Goal: Task Accomplishment & Management: Use online tool/utility

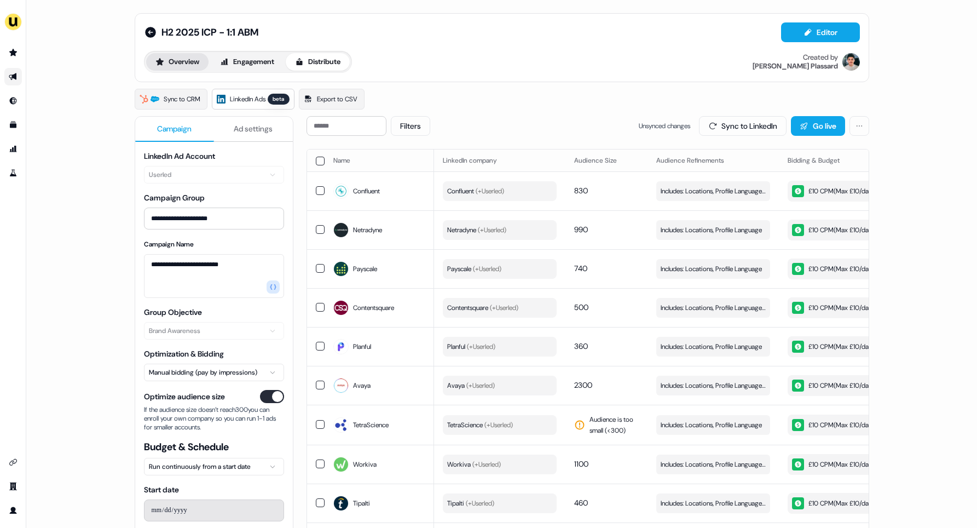
click at [193, 65] on button "Overview" at bounding box center [177, 62] width 62 height 18
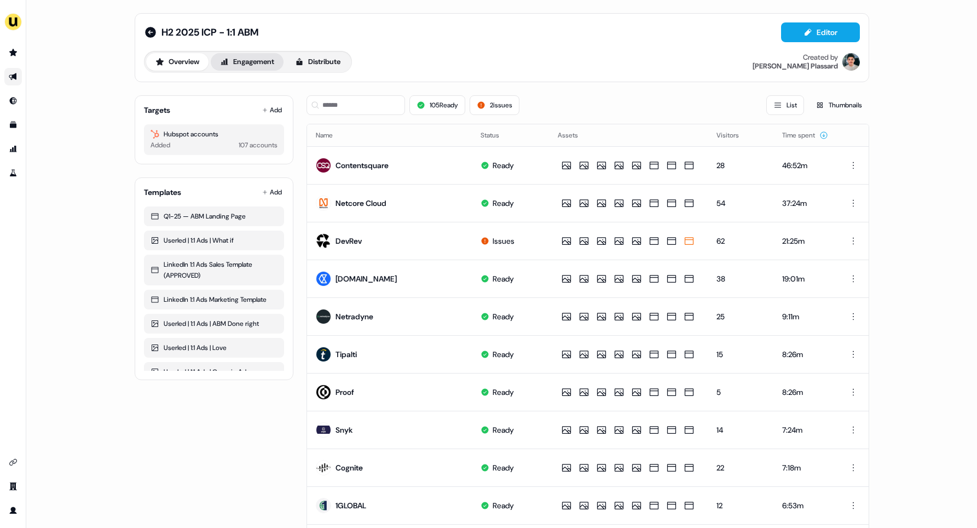
click at [245, 61] on button "Engagement" at bounding box center [247, 62] width 73 height 18
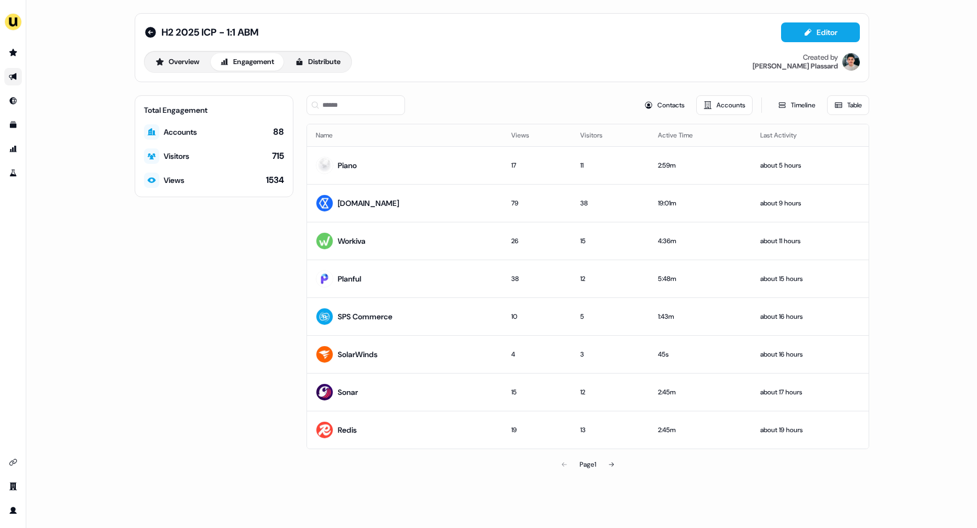
click at [12, 71] on link "Go to outbound experience" at bounding box center [13, 77] width 18 height 18
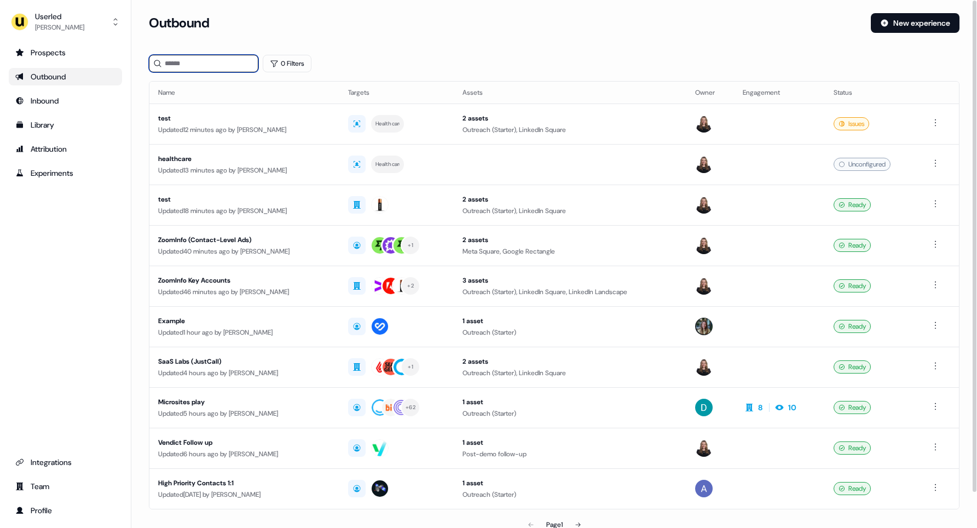
click at [202, 61] on input at bounding box center [203, 64] width 109 height 18
click at [50, 55] on div "Prospects" at bounding box center [65, 52] width 100 height 11
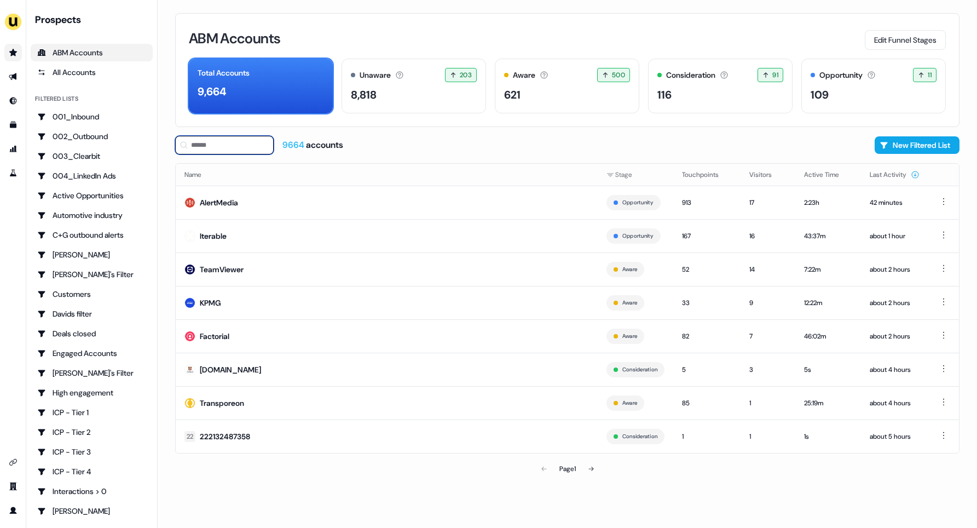
click at [222, 148] on input at bounding box center [224, 145] width 99 height 19
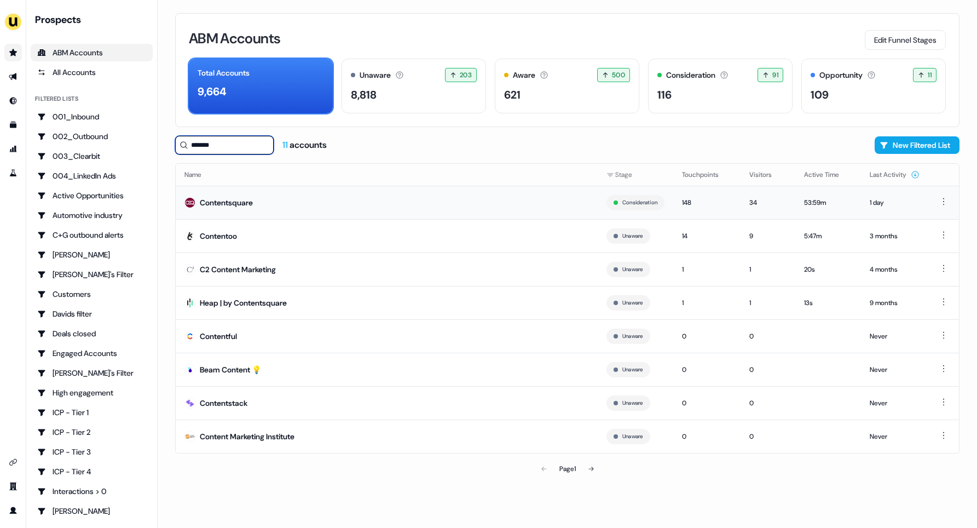
type input "*******"
click at [247, 199] on div "Contentsquare" at bounding box center [226, 202] width 53 height 11
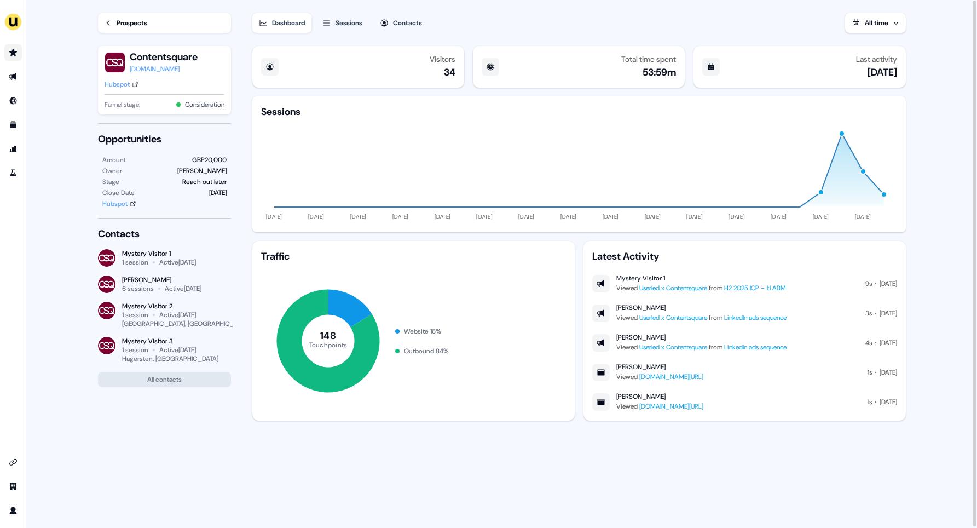
click at [885, 22] on span "All time" at bounding box center [877, 23] width 24 height 9
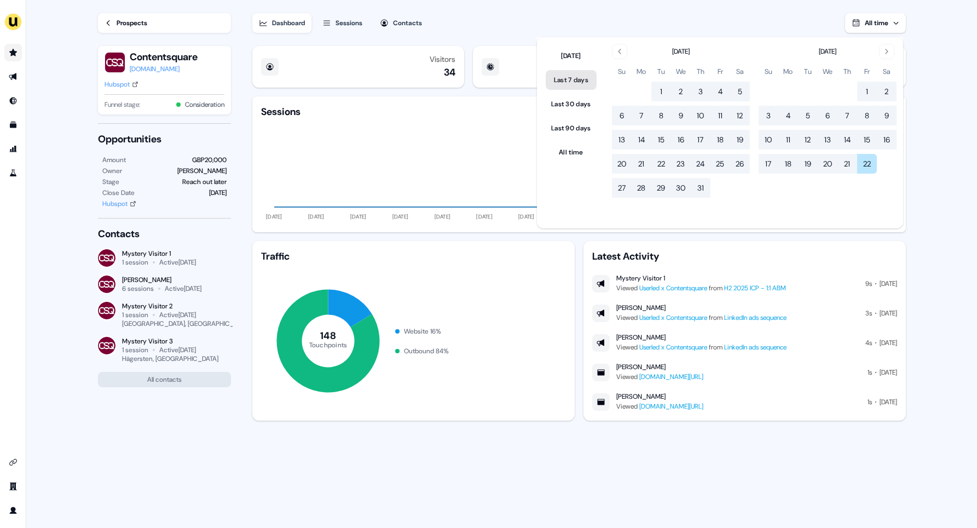
click at [573, 78] on button "Last 7 days" at bounding box center [571, 80] width 51 height 20
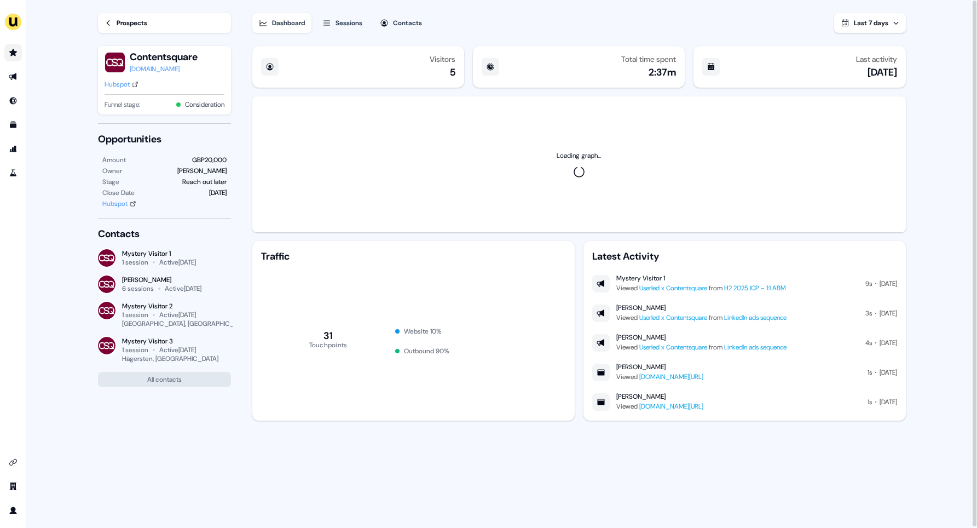
click at [484, 27] on div "Dashboard Sessions Contacts Last 7 days" at bounding box center [579, 16] width 654 height 33
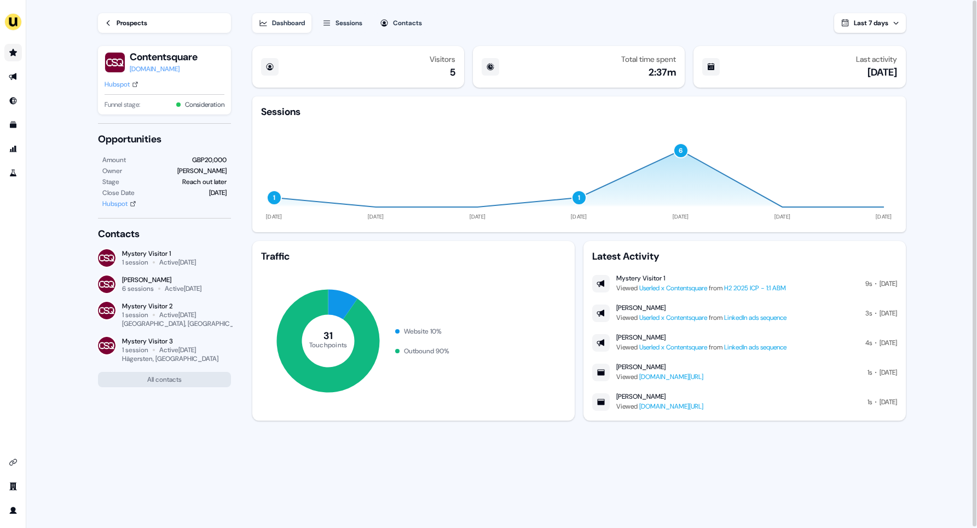
click at [346, 21] on div "Sessions" at bounding box center [349, 23] width 27 height 11
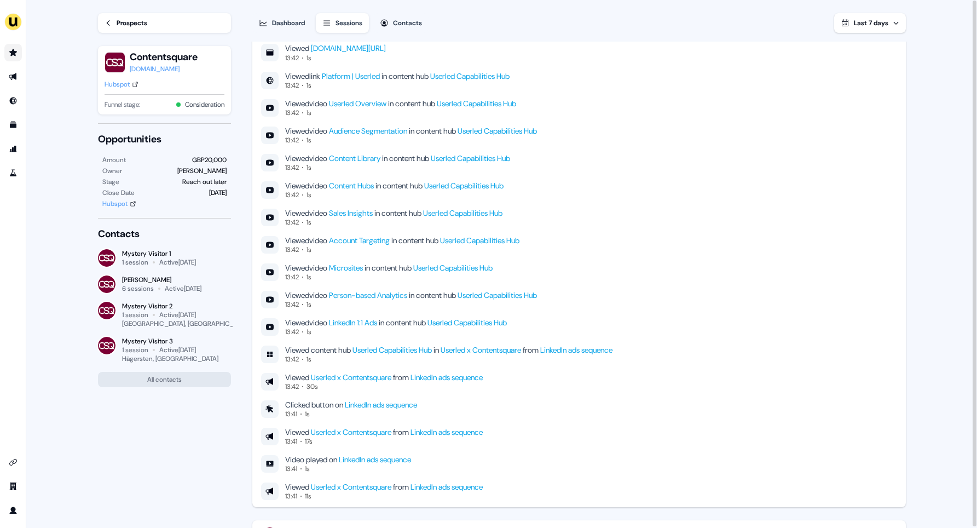
scroll to position [322, 0]
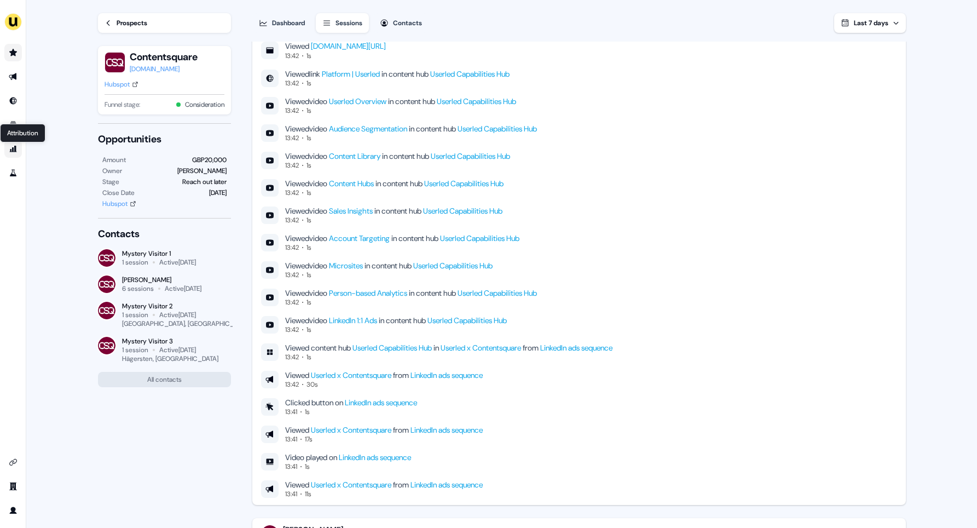
click at [17, 145] on icon "Go to attribution" at bounding box center [13, 149] width 9 height 9
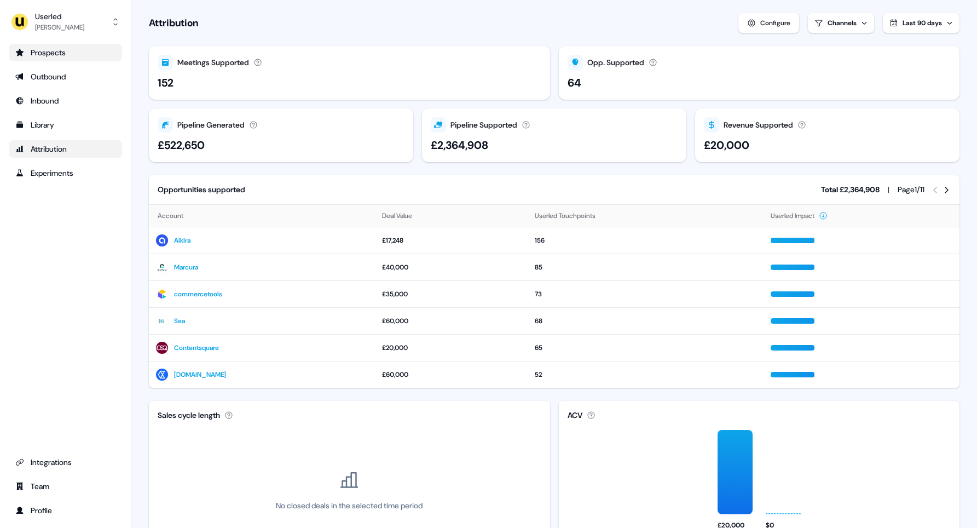
click at [52, 46] on link "Prospects" at bounding box center [65, 53] width 113 height 18
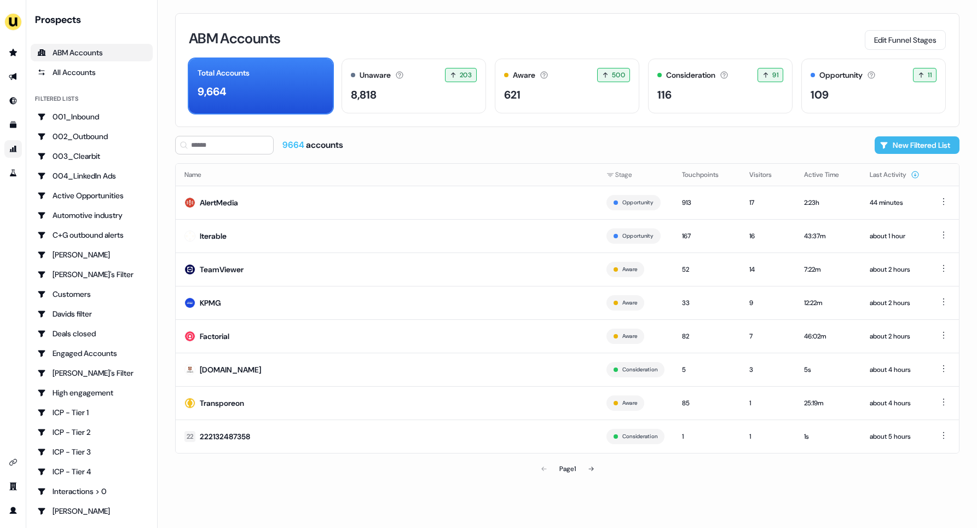
click at [893, 143] on button "New Filtered List" at bounding box center [917, 145] width 85 height 18
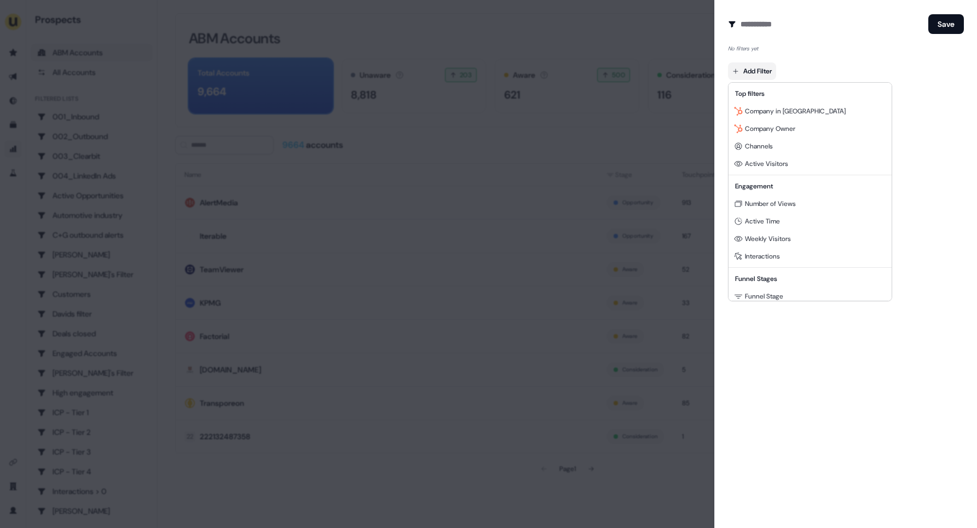
click at [737, 70] on body "For the best experience switch devices to a bigger screen. Go to [DOMAIN_NAME] …" at bounding box center [488, 264] width 977 height 528
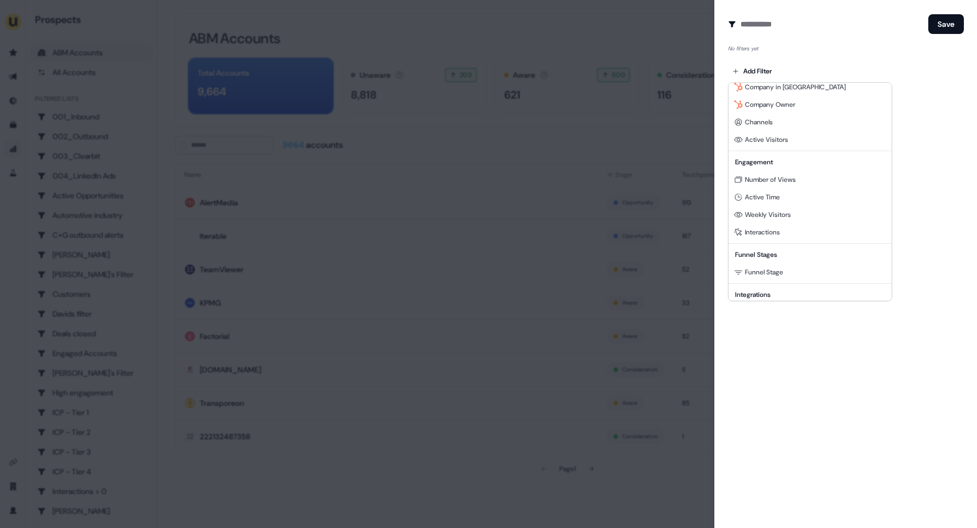
scroll to position [23, 0]
click at [760, 198] on span "Active Time" at bounding box center [762, 198] width 35 height 9
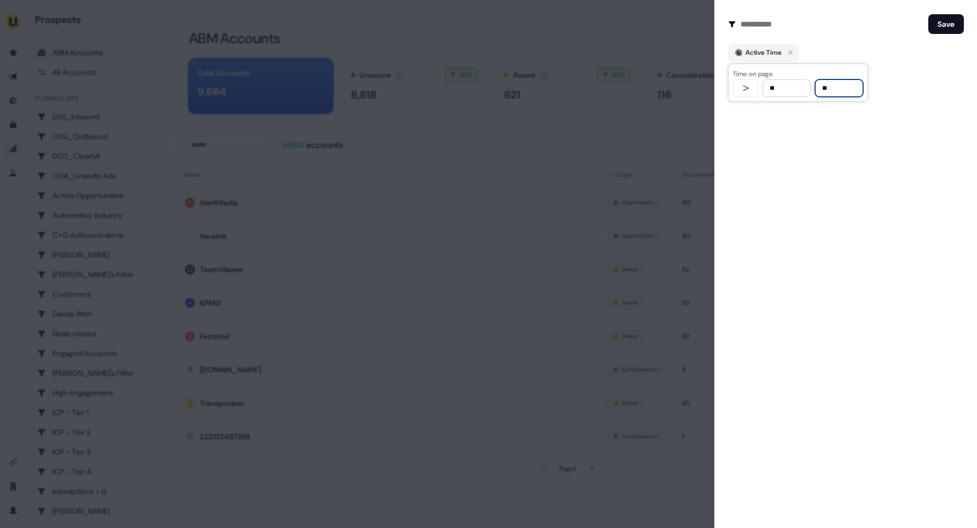
click at [779, 88] on input "**" at bounding box center [786, 88] width 48 height 18
click at [771, 88] on input "**" at bounding box center [786, 88] width 48 height 18
click at [772, 88] on input "**" at bounding box center [786, 88] width 48 height 18
type input "***"
click at [771, 25] on input at bounding box center [832, 24] width 183 height 22
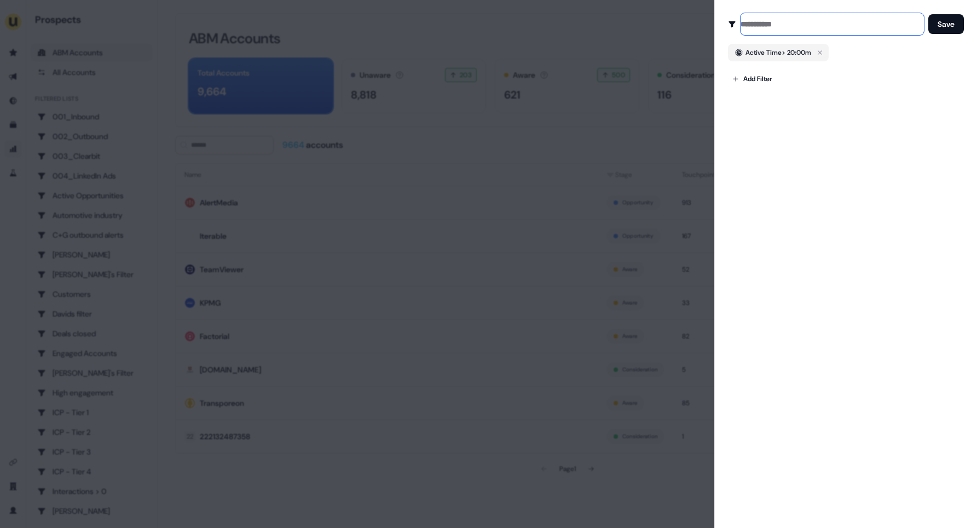
click at [771, 25] on input at bounding box center [832, 24] width 183 height 22
type input "**********"
click at [952, 21] on button "Save" at bounding box center [946, 24] width 36 height 20
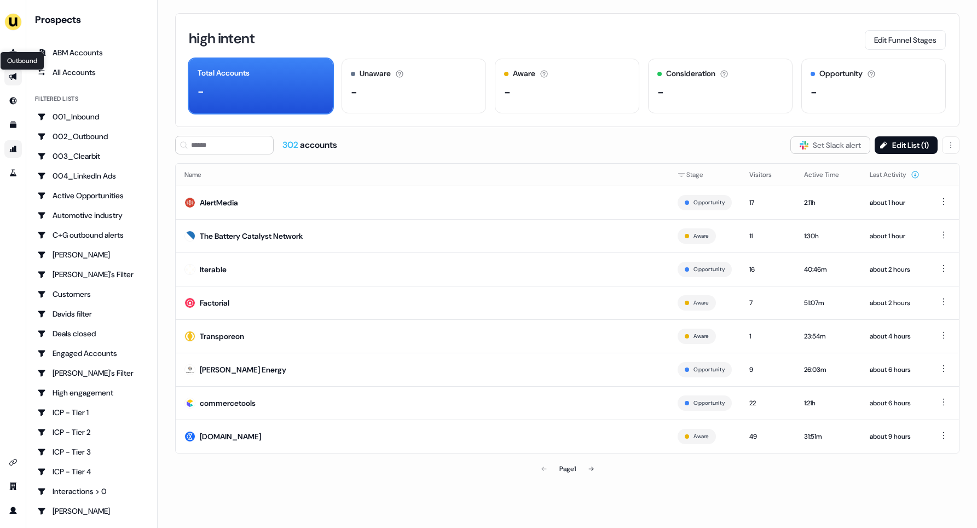
click at [18, 80] on link "Outbound Outbound" at bounding box center [13, 77] width 18 height 18
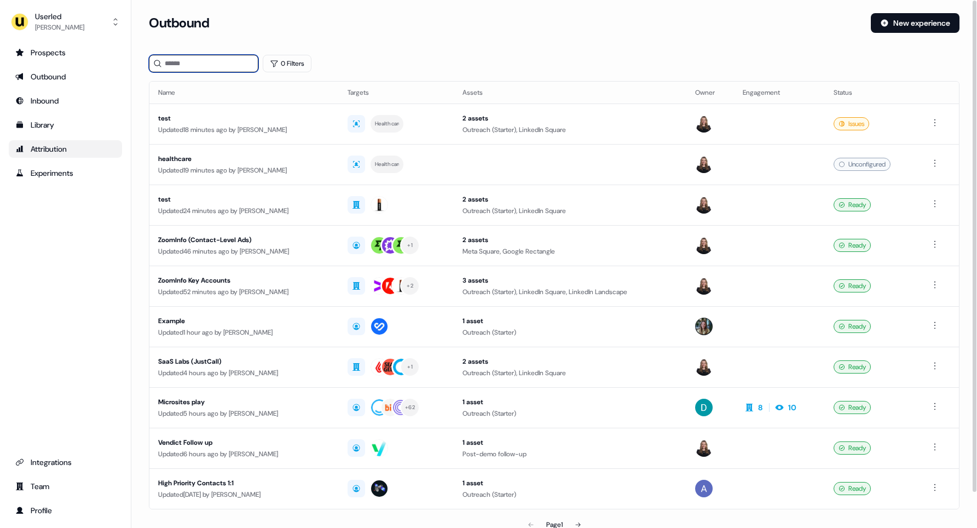
click at [179, 65] on input at bounding box center [203, 64] width 109 height 18
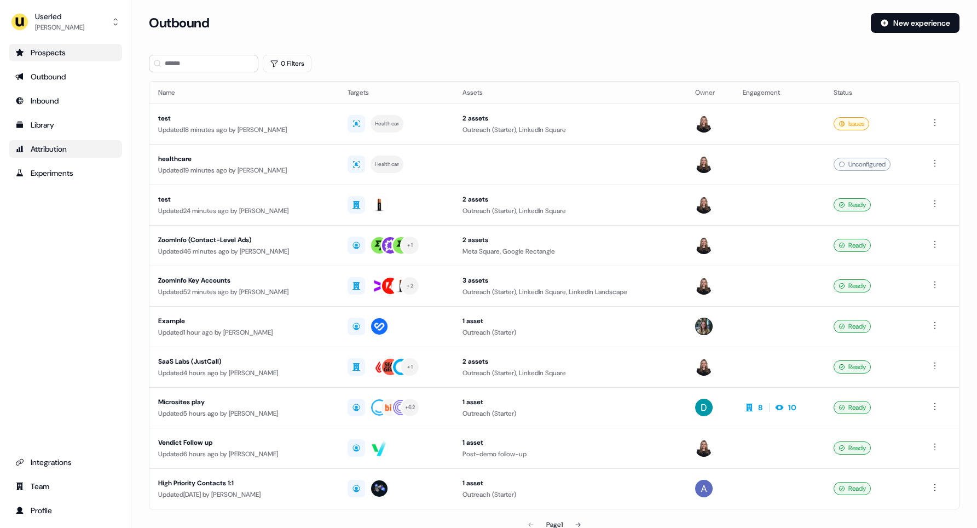
click at [58, 56] on div "Prospects" at bounding box center [65, 52] width 100 height 11
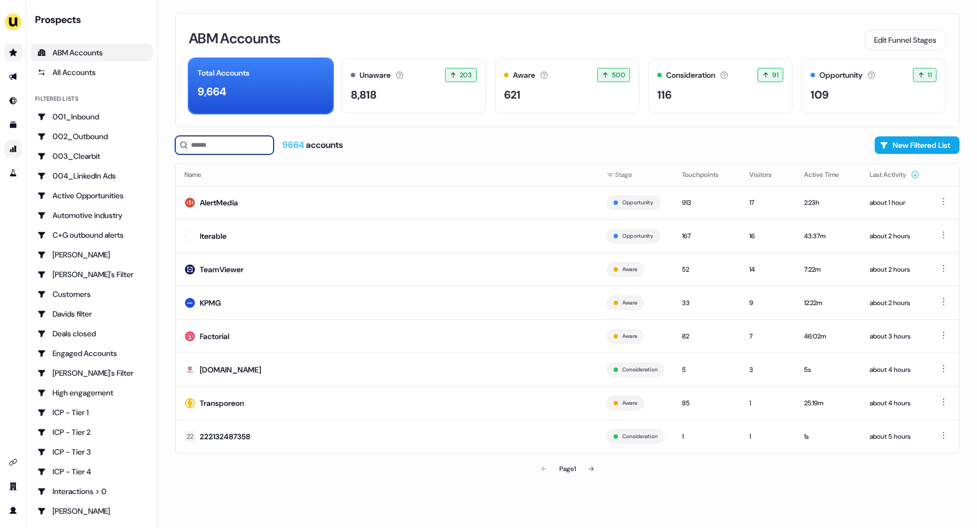
click at [211, 147] on input at bounding box center [224, 145] width 99 height 19
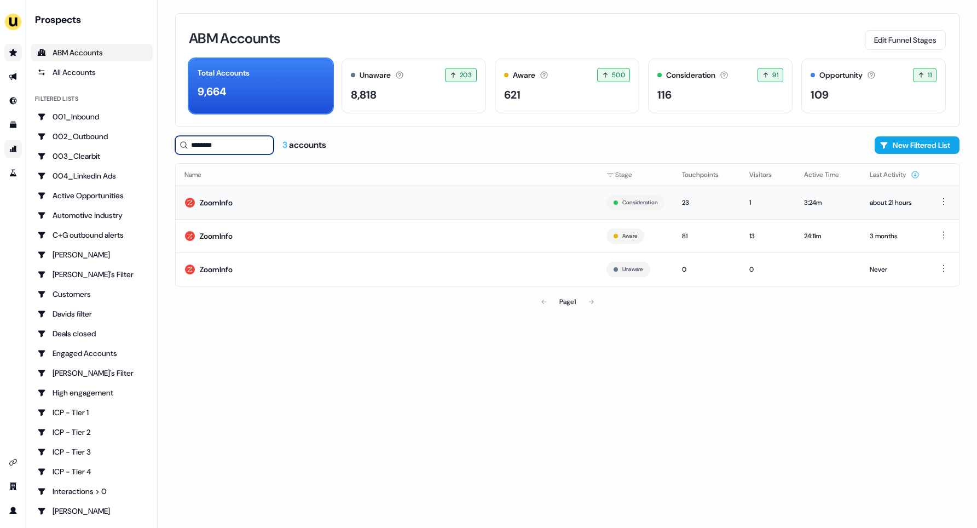
type input "********"
click at [255, 209] on td "ZoomInfo" at bounding box center [387, 202] width 422 height 33
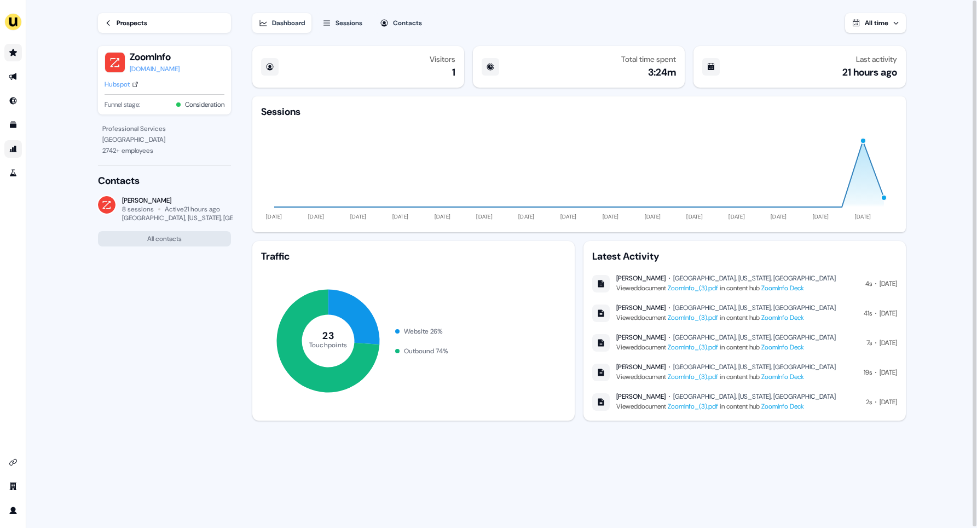
click at [346, 24] on div "Sessions" at bounding box center [349, 23] width 27 height 11
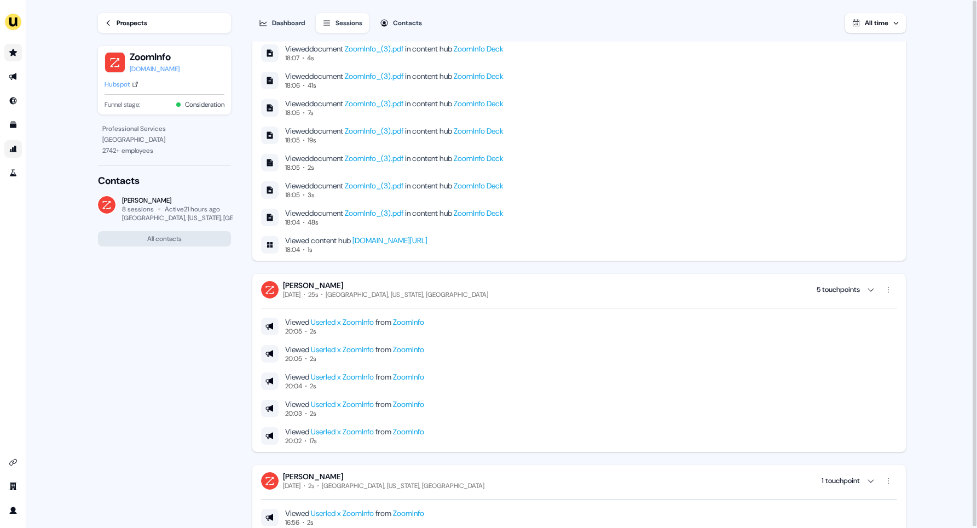
scroll to position [44, 0]
click at [109, 22] on icon at bounding box center [109, 23] width 8 height 8
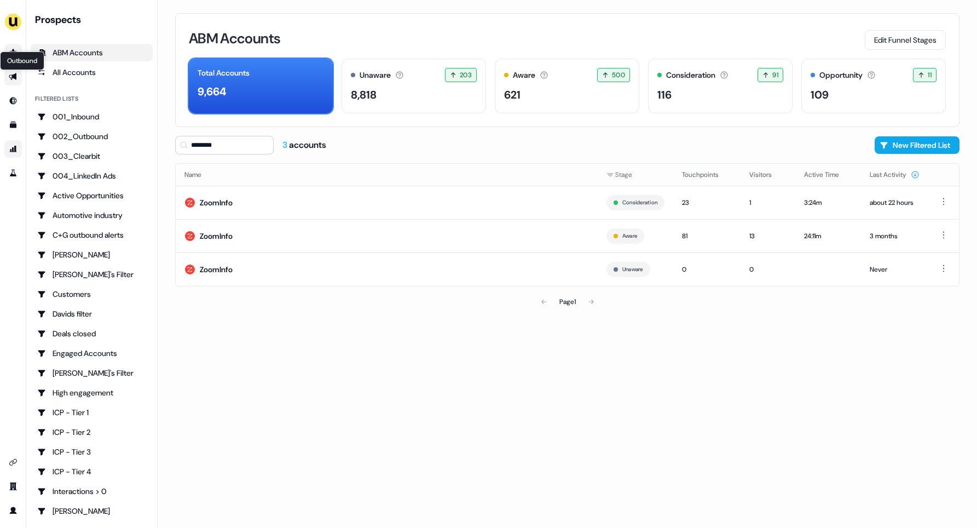
click at [11, 51] on div "Outbound Outbound" at bounding box center [22, 60] width 44 height 19
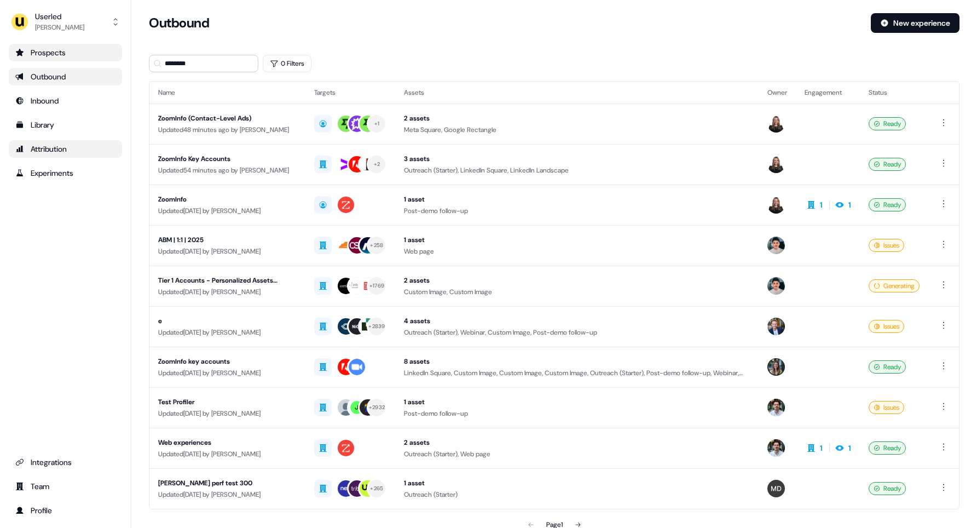
click at [56, 58] on link "Prospects" at bounding box center [65, 53] width 113 height 18
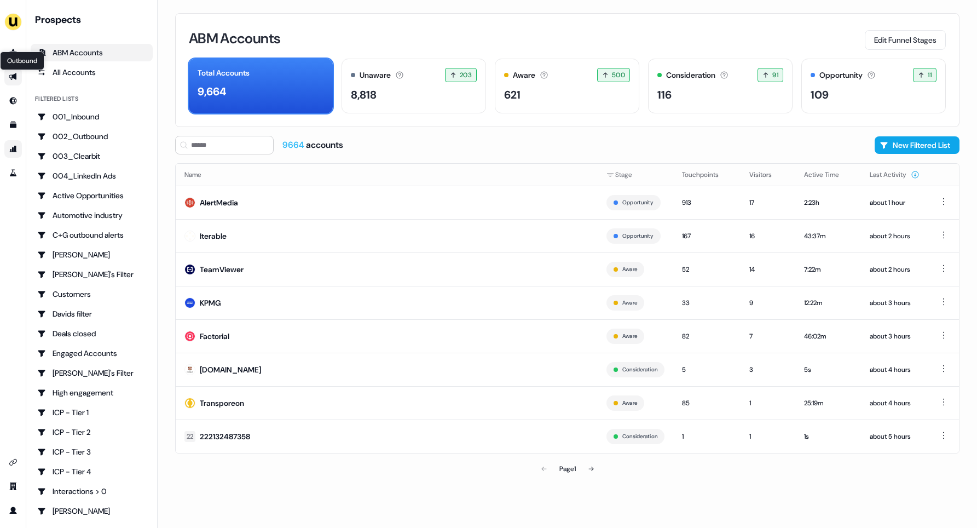
click at [14, 79] on icon "Go to outbound experience" at bounding box center [13, 76] width 9 height 9
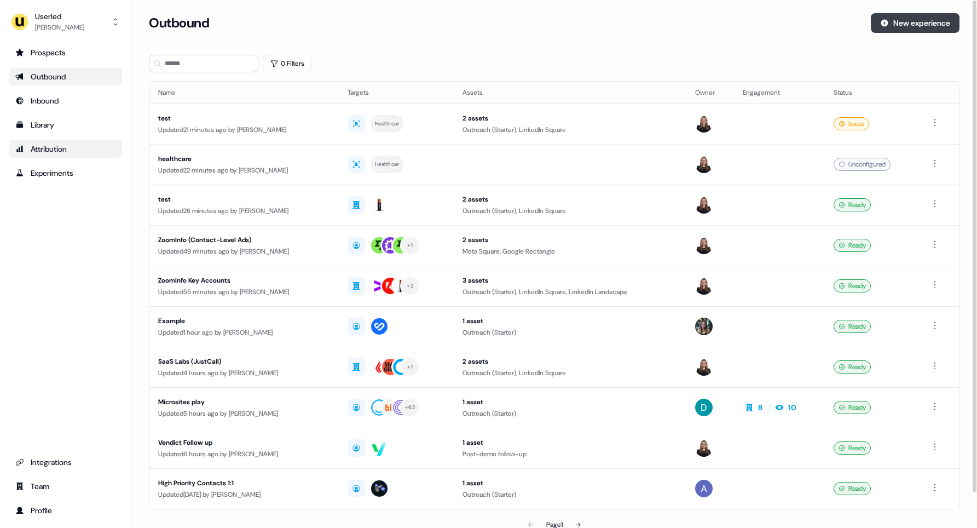
click at [919, 22] on button "New experience" at bounding box center [915, 23] width 89 height 20
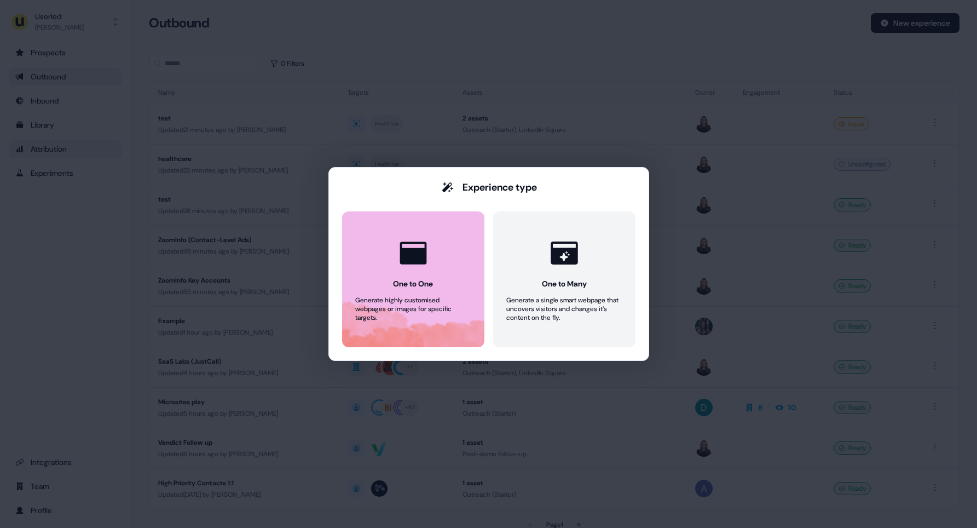
click at [425, 273] on div at bounding box center [413, 253] width 42 height 42
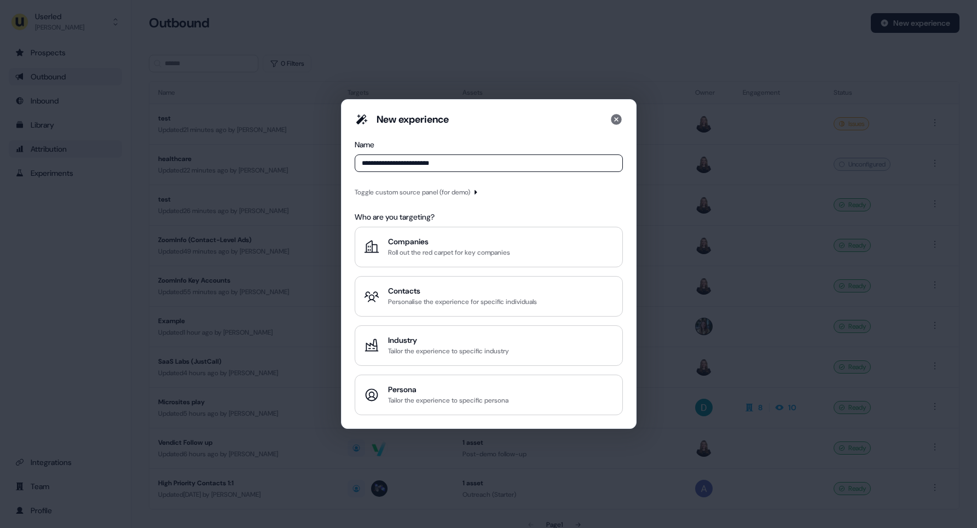
type input "**********"
click at [477, 192] on icon "button" at bounding box center [476, 192] width 3 height 4
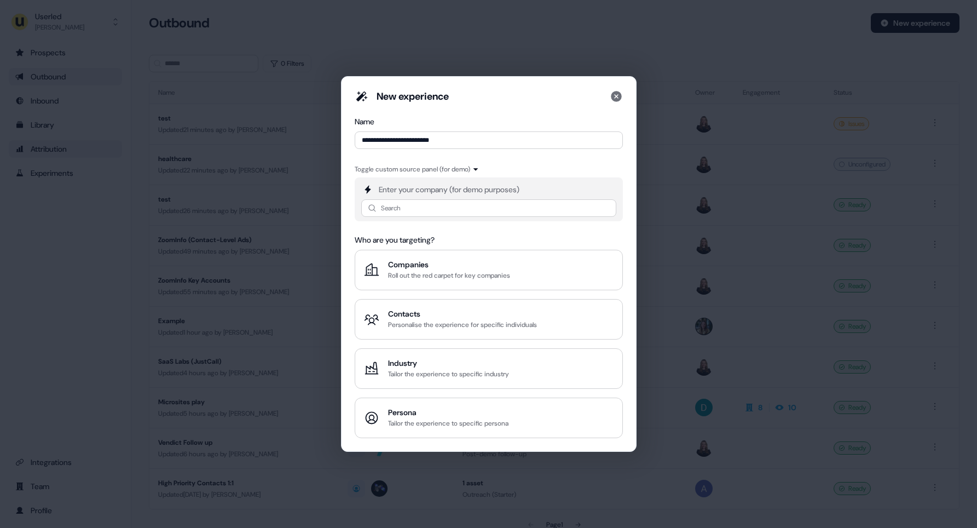
click at [436, 217] on div "Enter your company (for demo purposes) Search" at bounding box center [489, 199] width 268 height 44
click at [426, 210] on input at bounding box center [488, 208] width 255 height 18
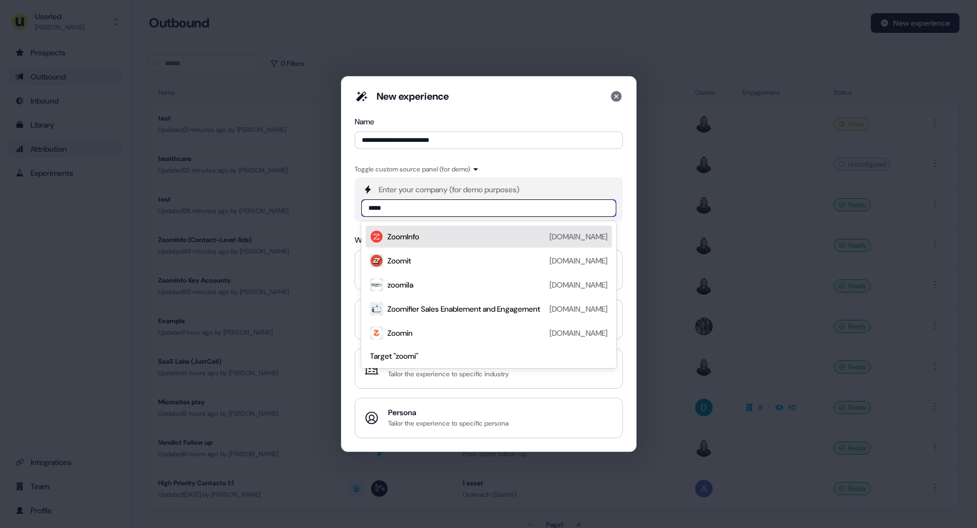
type input "******"
click at [432, 236] on div "ZoomInfo [DOMAIN_NAME]" at bounding box center [498, 236] width 220 height 13
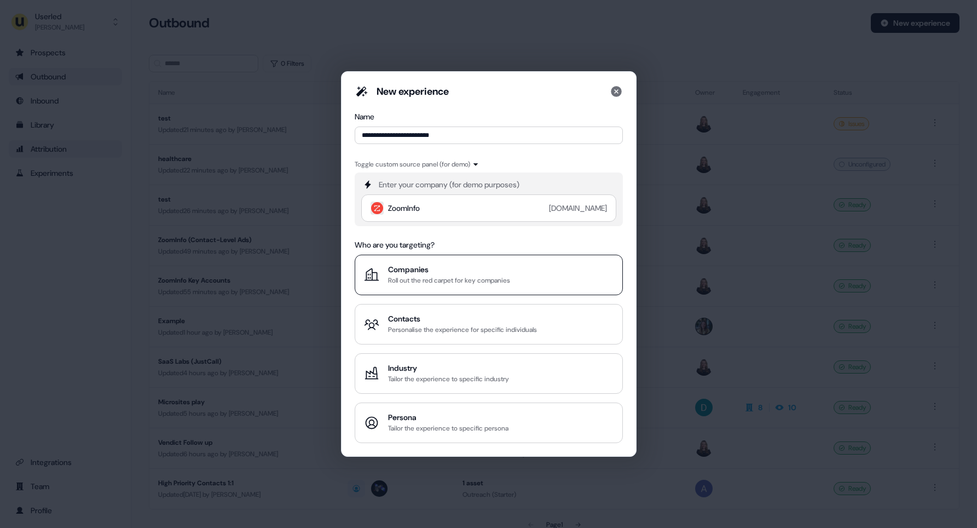
click at [474, 275] on div "Roll out the red carpet for key companies" at bounding box center [449, 280] width 122 height 11
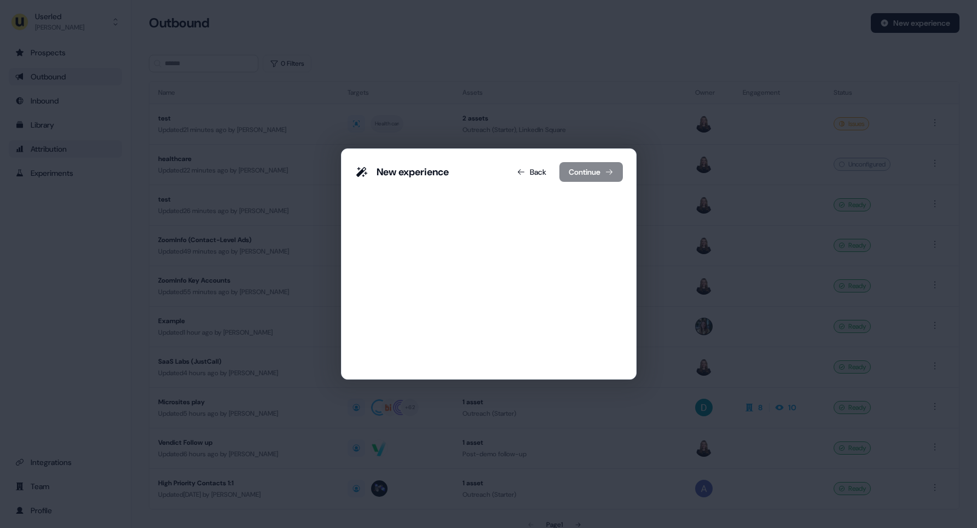
click at [474, 275] on div "Target one key account Search or Import your account list Advanced HubSpot Sale…" at bounding box center [489, 277] width 268 height 171
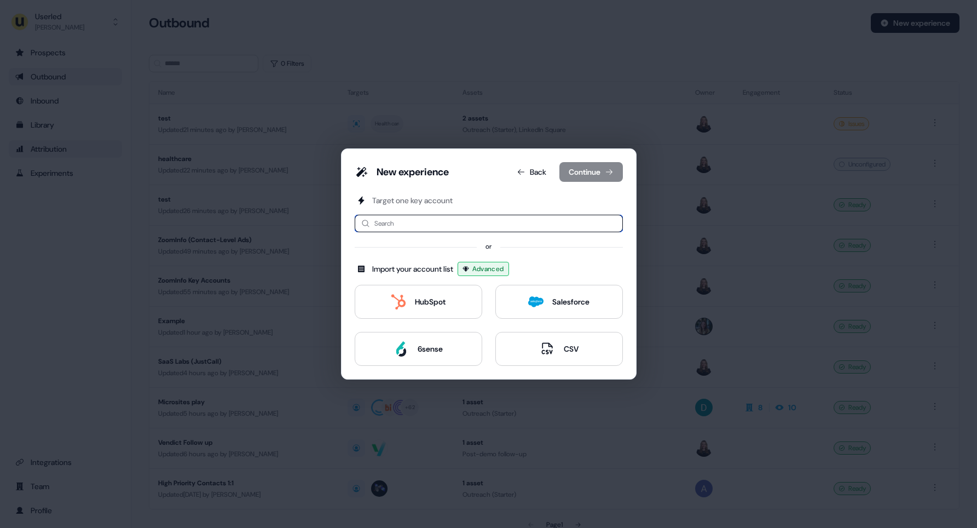
click at [423, 222] on input at bounding box center [489, 224] width 268 height 18
click at [413, 310] on button "HubSpot" at bounding box center [419, 302] width 128 height 34
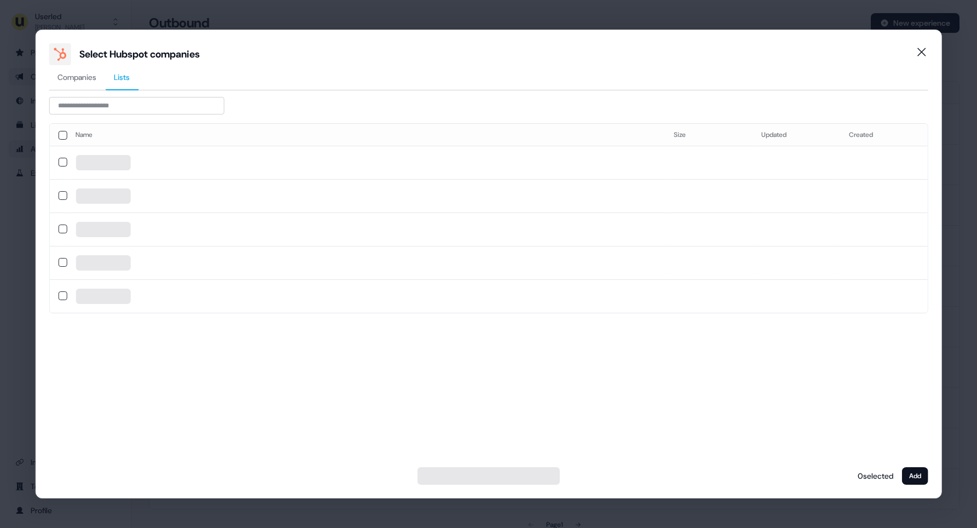
click at [115, 77] on span "Lists" at bounding box center [122, 77] width 16 height 11
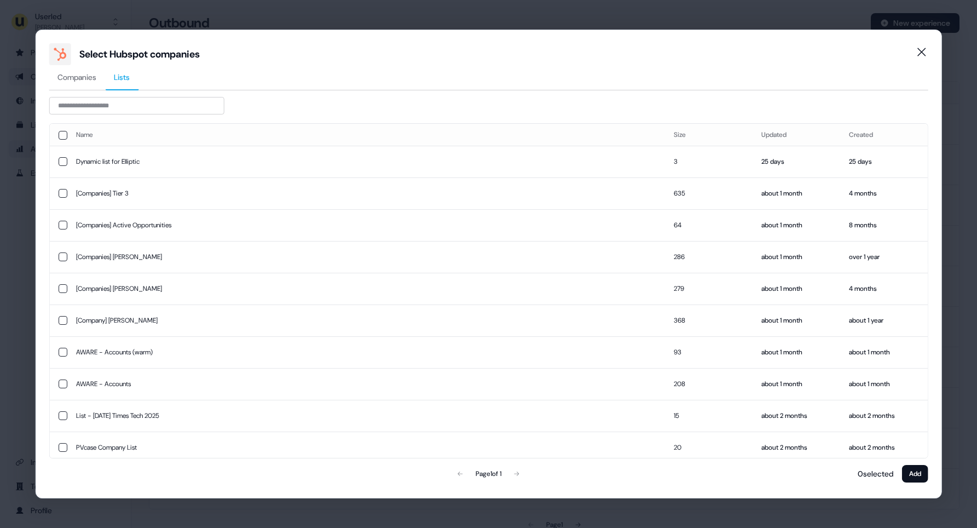
click at [76, 79] on span "Companies" at bounding box center [76, 77] width 39 height 11
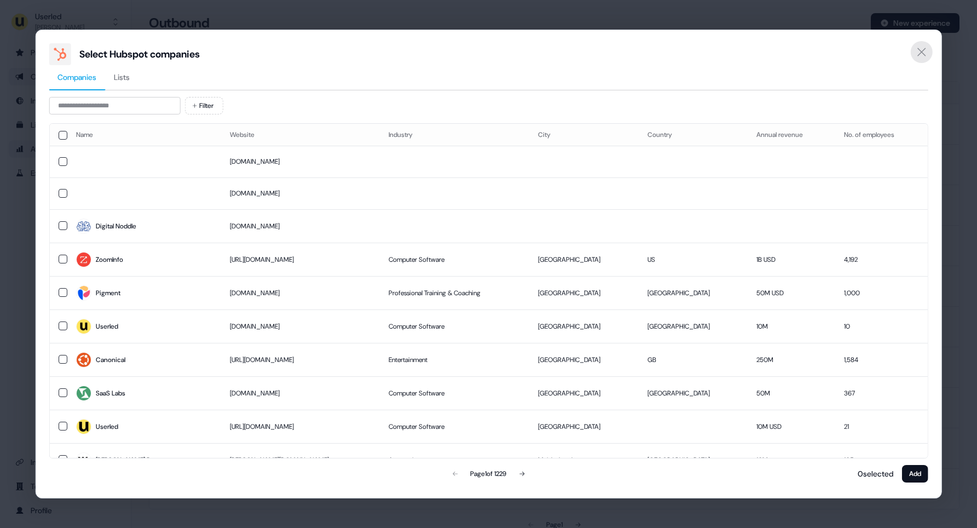
click at [918, 46] on icon "Close" at bounding box center [921, 51] width 13 height 13
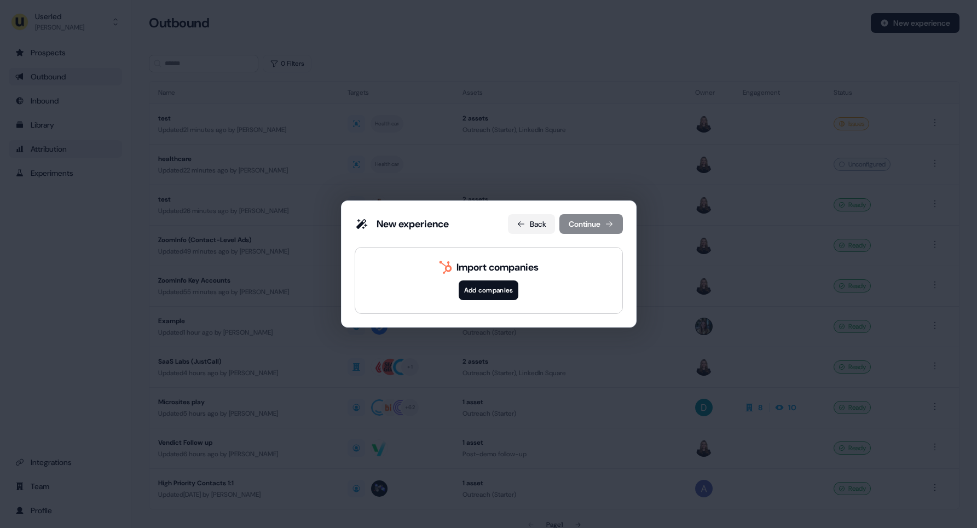
click at [530, 223] on button "Back" at bounding box center [531, 224] width 47 height 20
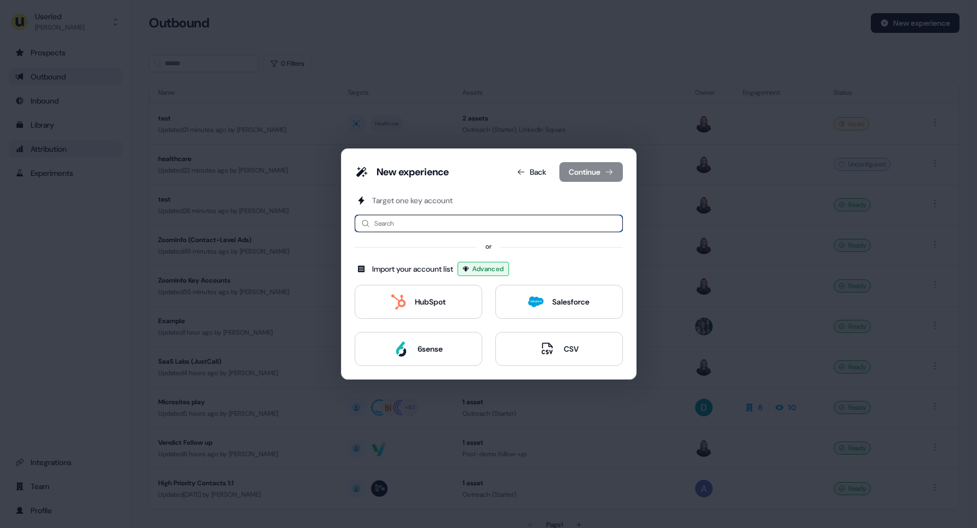
click at [394, 221] on input at bounding box center [489, 224] width 268 height 18
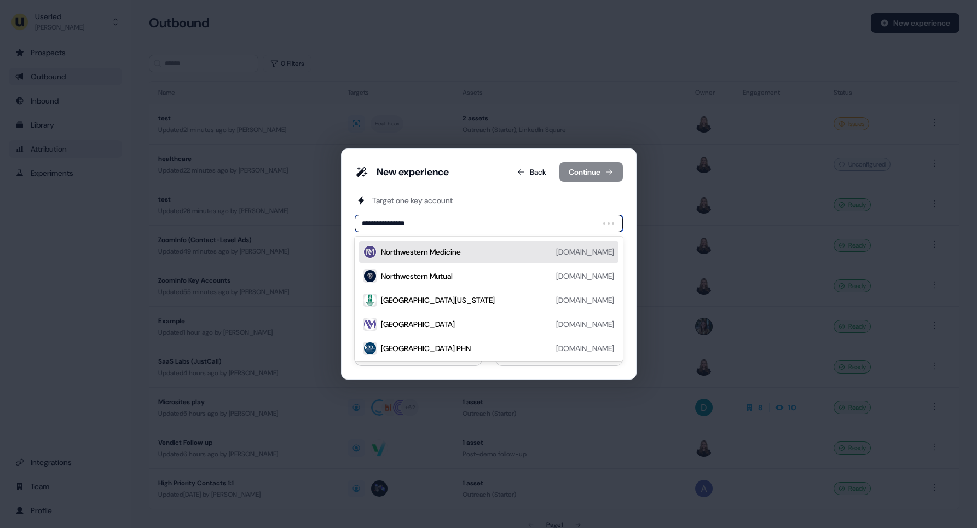
type input "**********"
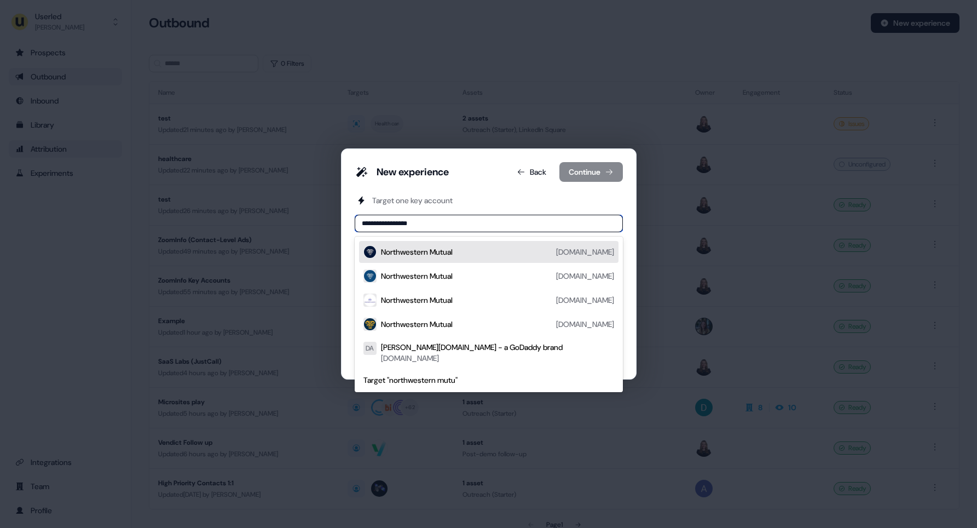
click at [397, 251] on div "Northwestern Mutual" at bounding box center [417, 251] width 72 height 11
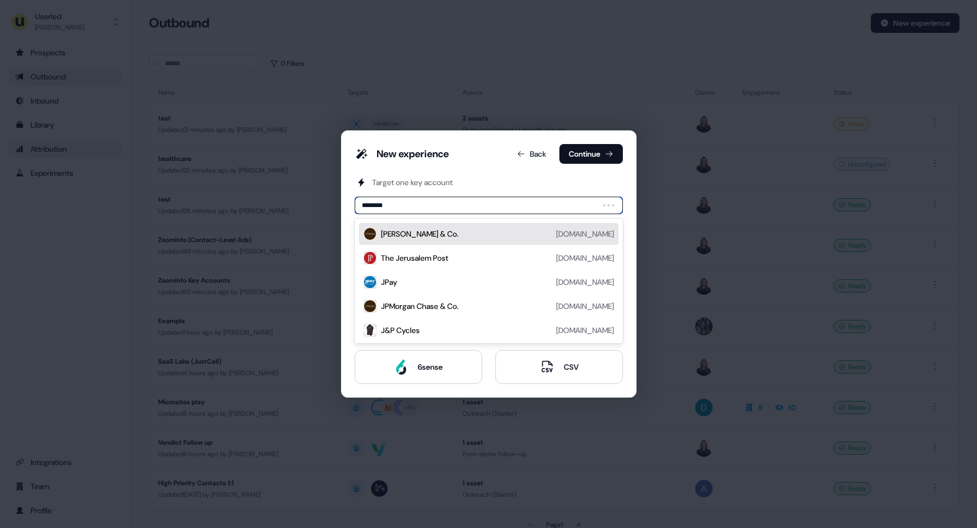
type input "*********"
click at [417, 232] on div "[PERSON_NAME] & Co." at bounding box center [420, 233] width 78 height 11
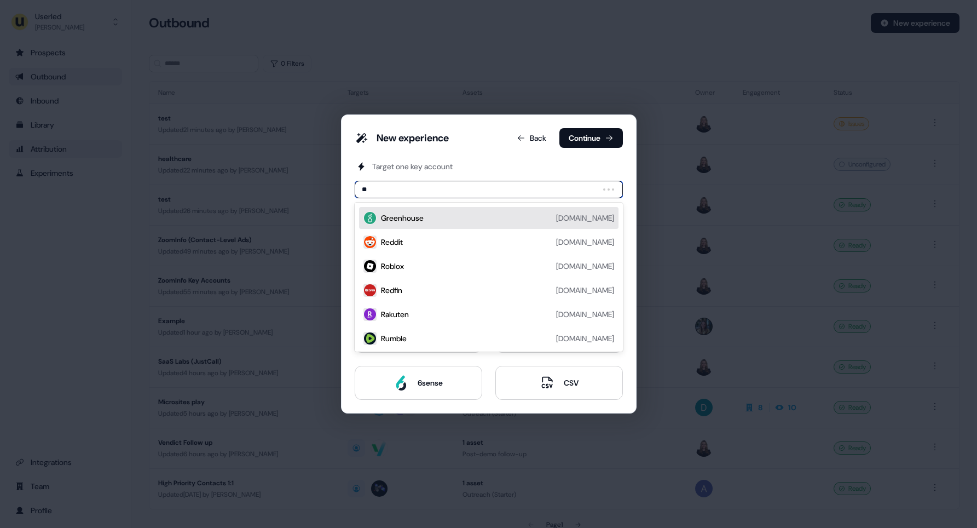
type input "***"
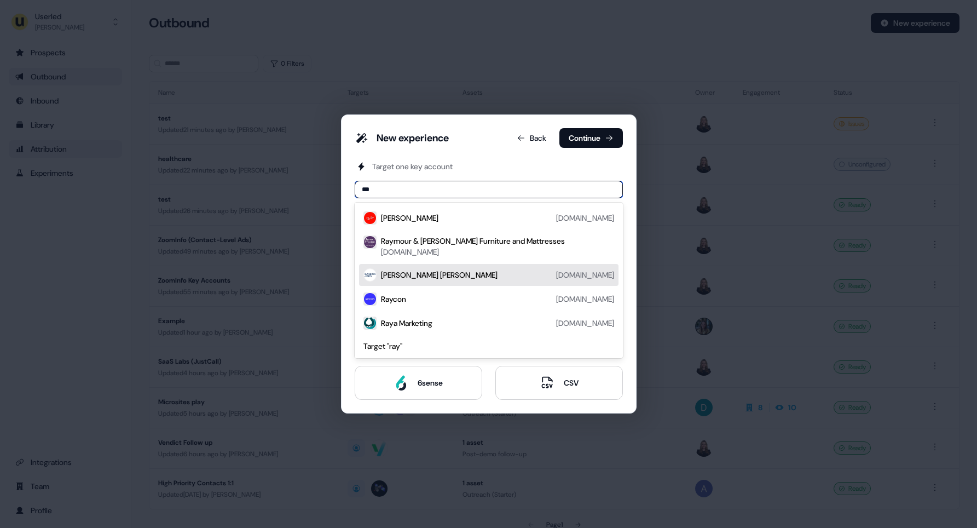
click at [421, 278] on div "[PERSON_NAME] [PERSON_NAME]" at bounding box center [439, 274] width 117 height 11
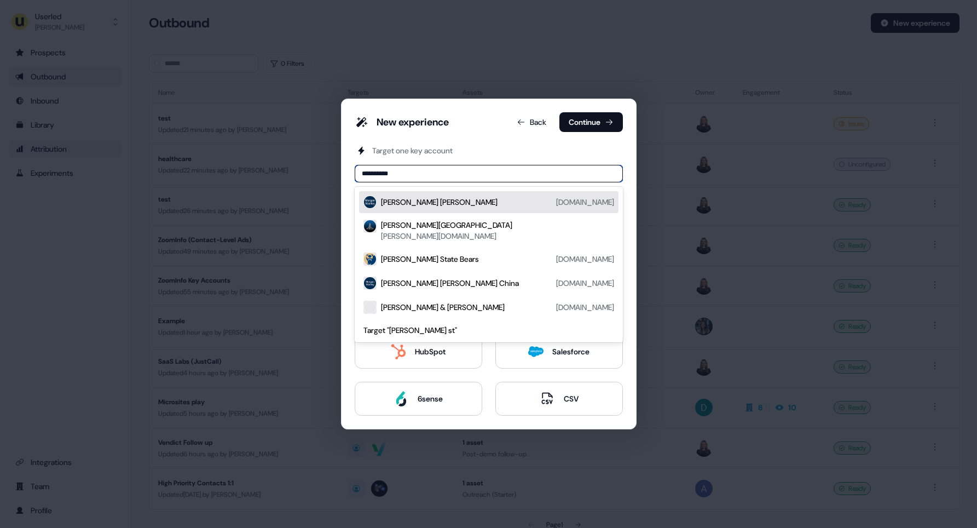
type input "**********"
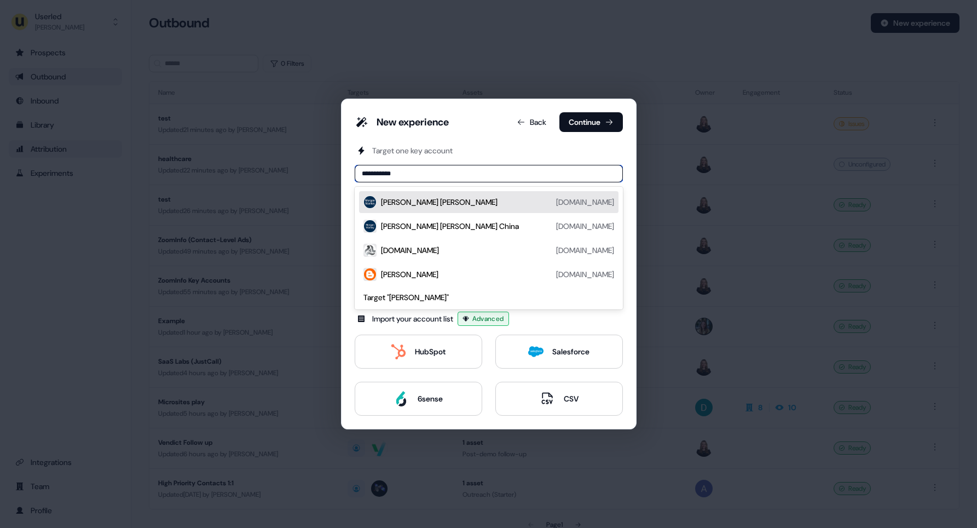
click at [410, 201] on div "[PERSON_NAME] [PERSON_NAME]" at bounding box center [439, 202] width 117 height 11
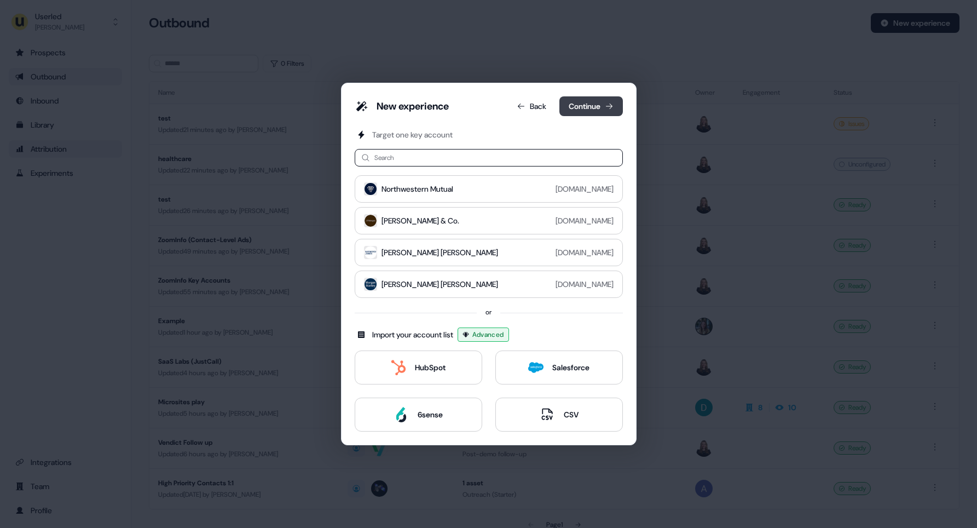
click at [585, 103] on button "Continue" at bounding box center [590, 106] width 63 height 20
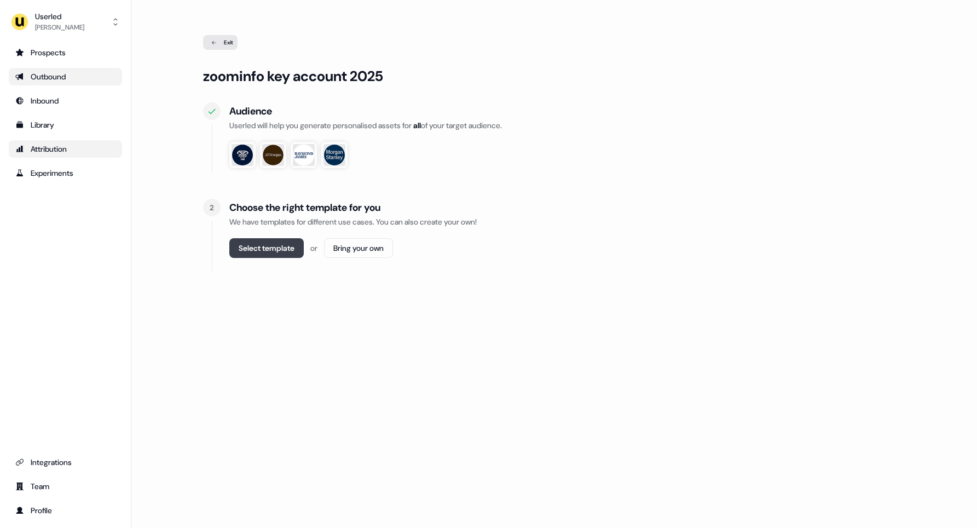
click at [271, 249] on button "Select template" at bounding box center [266, 248] width 74 height 20
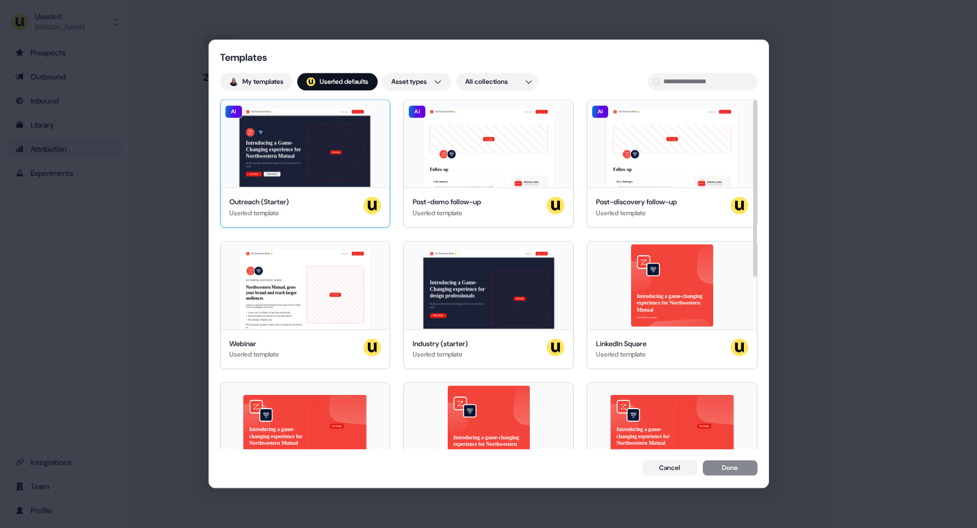
click at [332, 159] on div "Hey Northwestern Mutual 👋 Learn more Book a demo Introducing a Game-Changing ex…" at bounding box center [305, 144] width 169 height 88
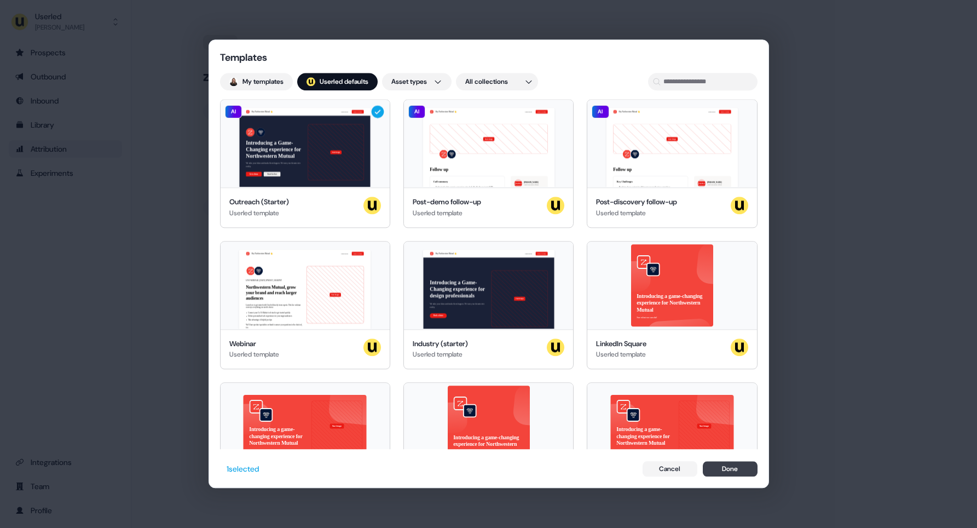
click at [736, 472] on button "Done" at bounding box center [730, 468] width 55 height 15
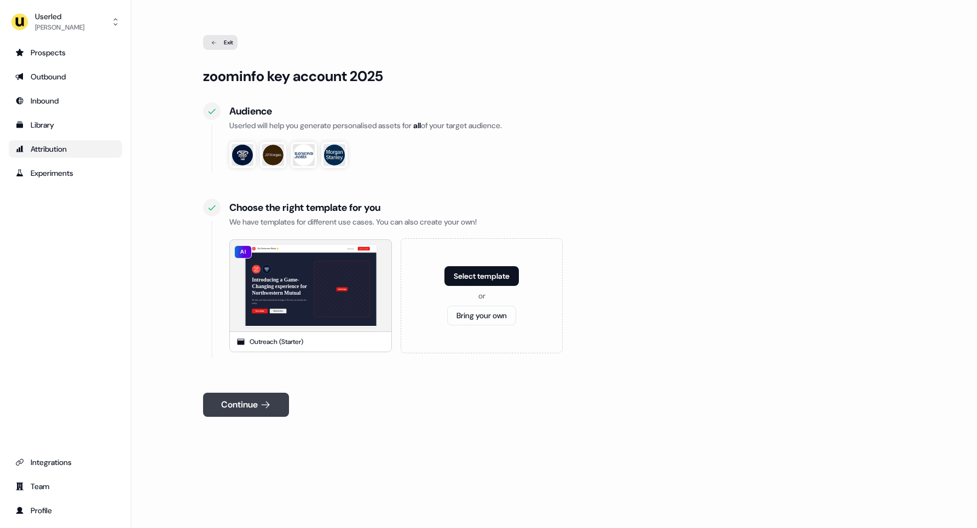
click at [235, 403] on button "Continue" at bounding box center [246, 404] width 86 height 24
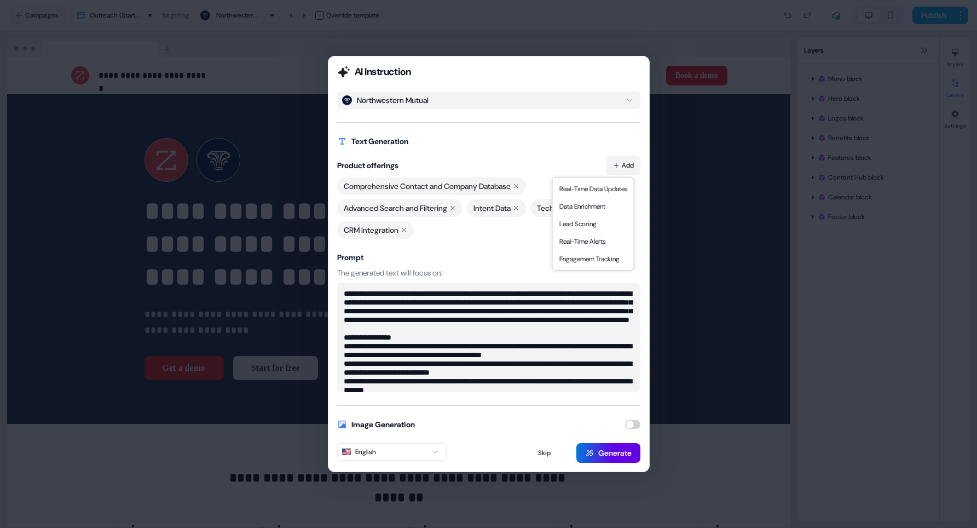
click at [625, 167] on button "Add" at bounding box center [623, 165] width 34 height 20
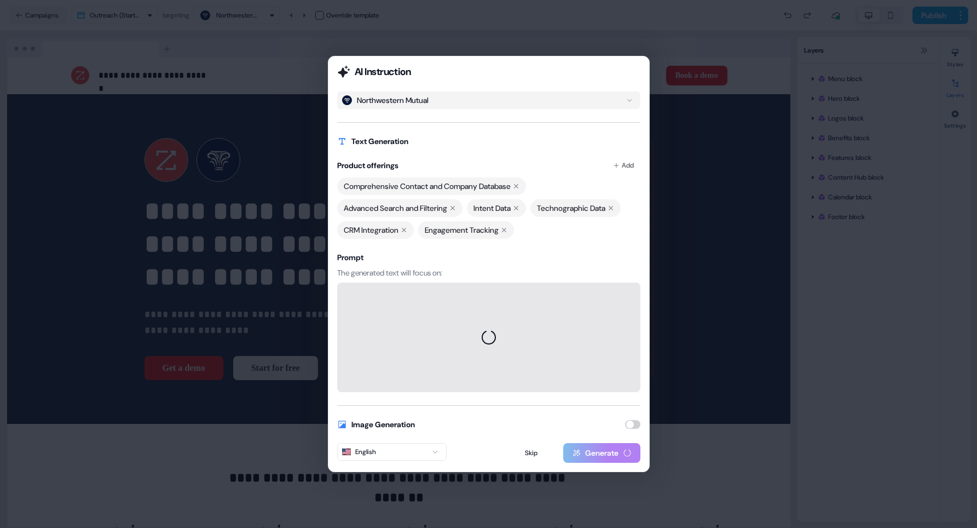
click at [454, 208] on div "Advanced Search and Filtering" at bounding box center [399, 208] width 125 height 18
click at [456, 208] on icon at bounding box center [452, 208] width 7 height 7
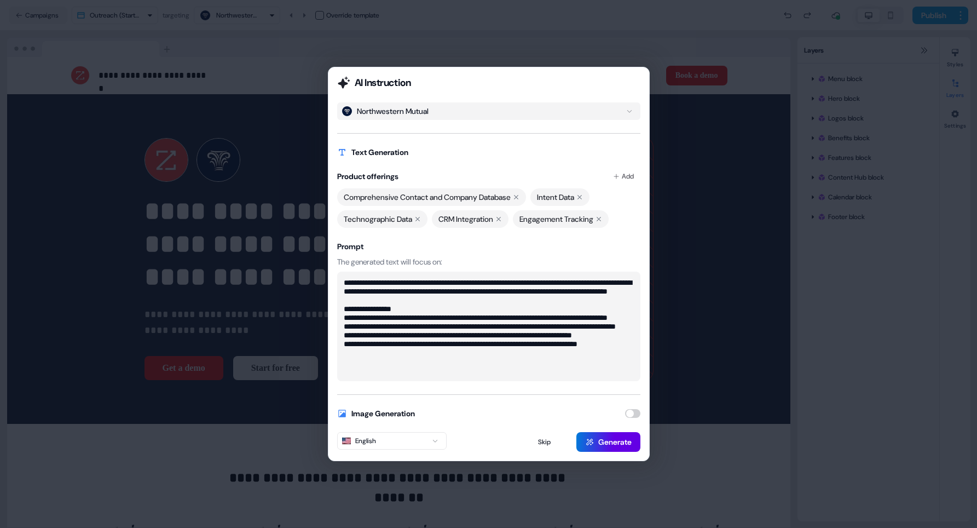
scroll to position [6, 0]
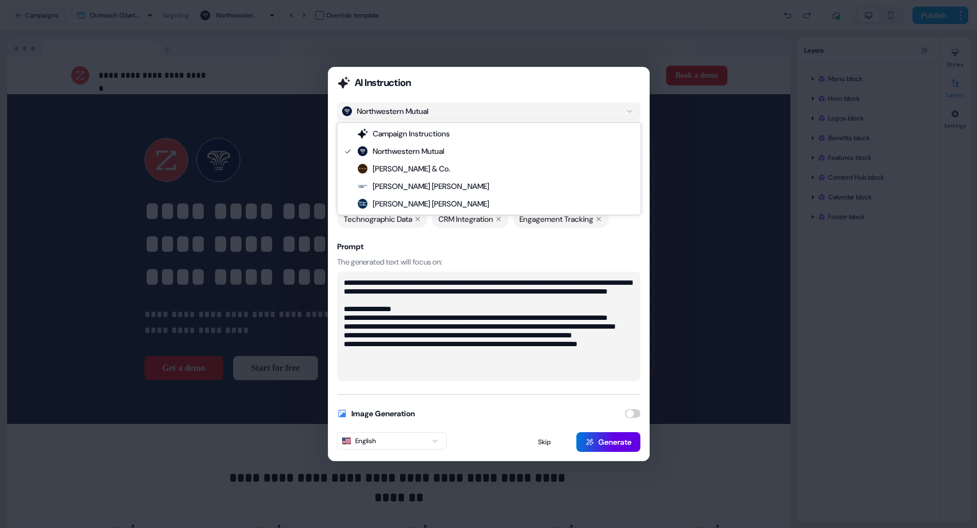
click at [628, 111] on icon "button" at bounding box center [629, 111] width 13 height 7
type textarea "**********"
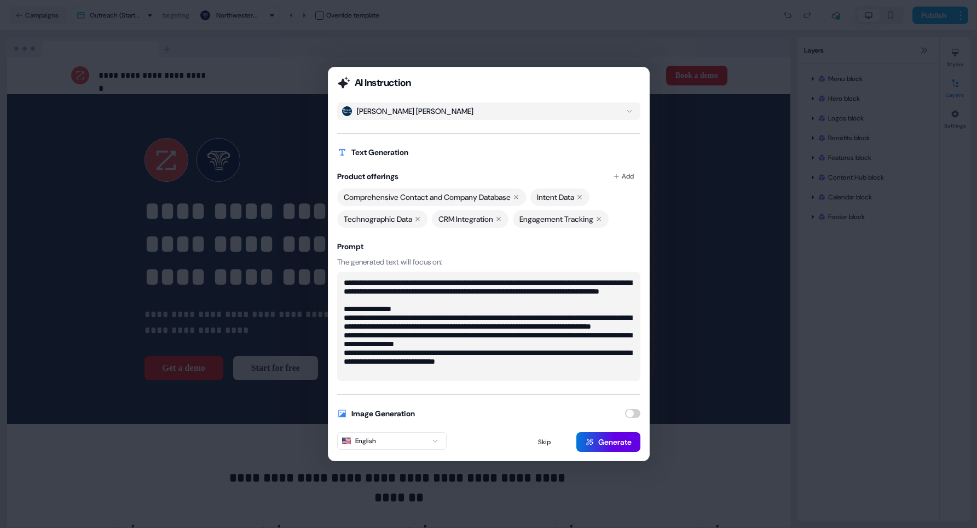
scroll to position [9, 0]
click at [630, 413] on button "button" at bounding box center [632, 413] width 15 height 9
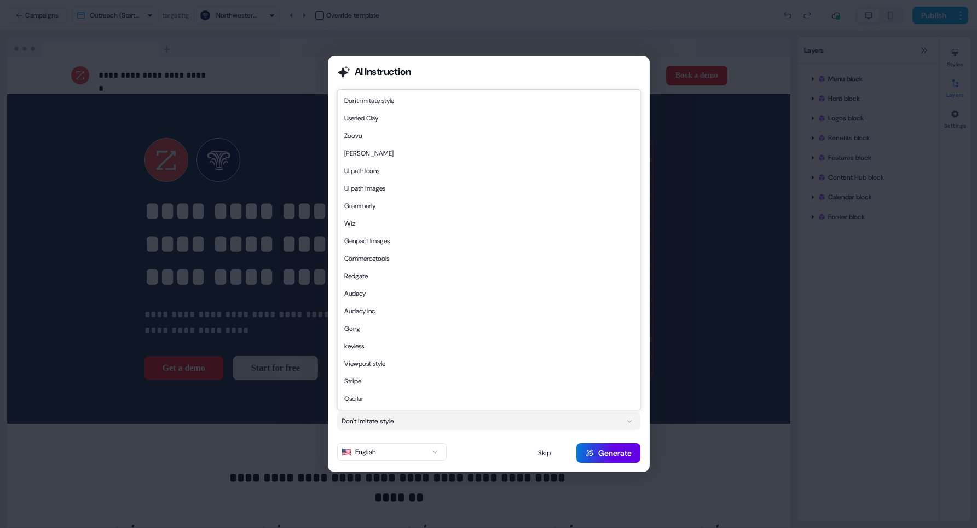
click at [548, 423] on button "Don't imitate style" at bounding box center [488, 421] width 303 height 18
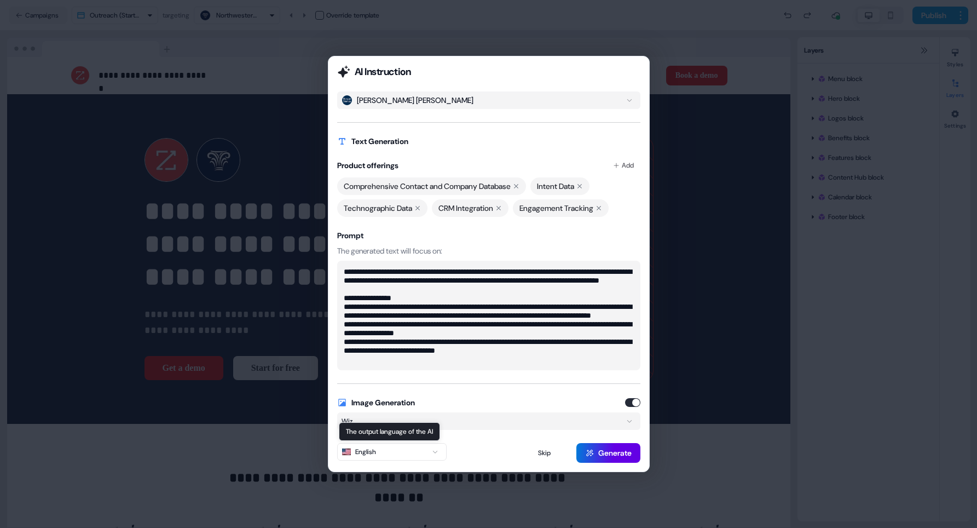
click at [433, 452] on icon "button" at bounding box center [435, 451] width 13 height 7
click at [606, 453] on button "Generate" at bounding box center [608, 453] width 64 height 20
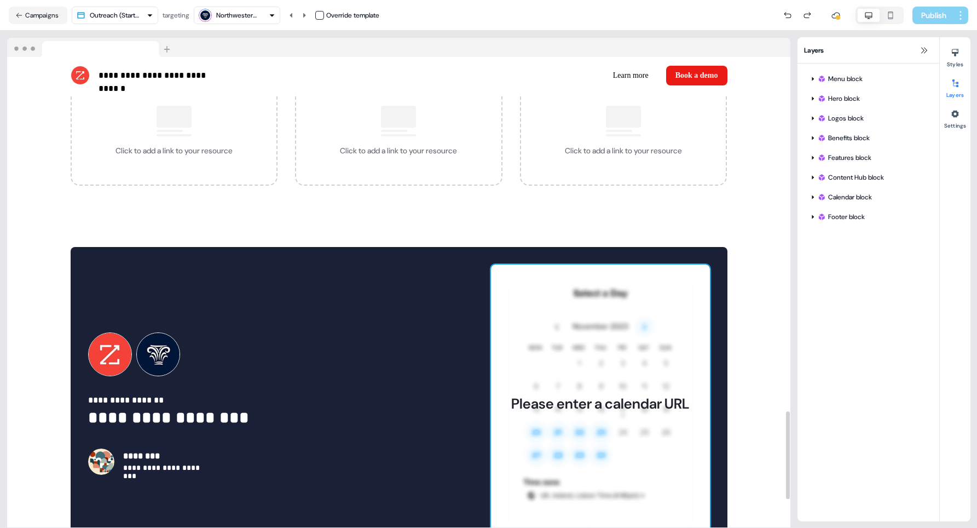
scroll to position [1892, 0]
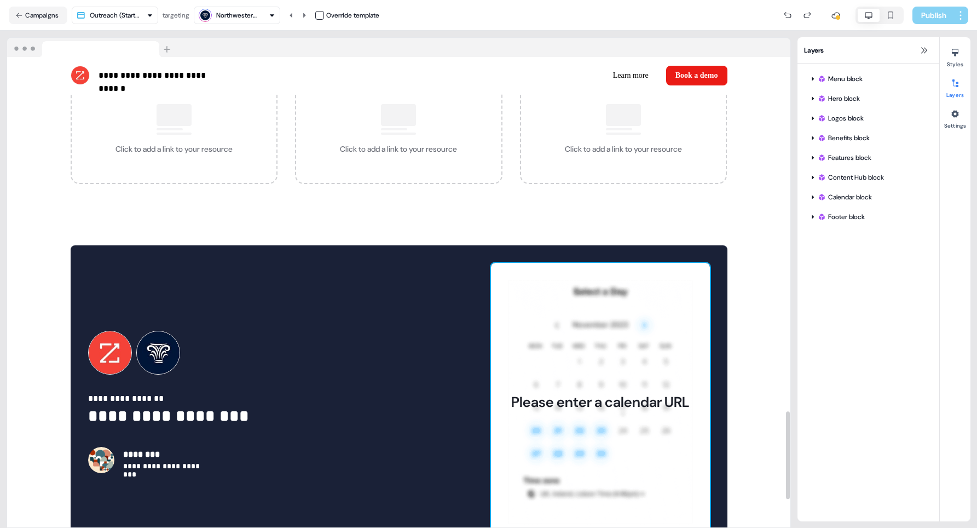
click at [643, 394] on div "Please enter a calendar URL" at bounding box center [600, 402] width 178 height 18
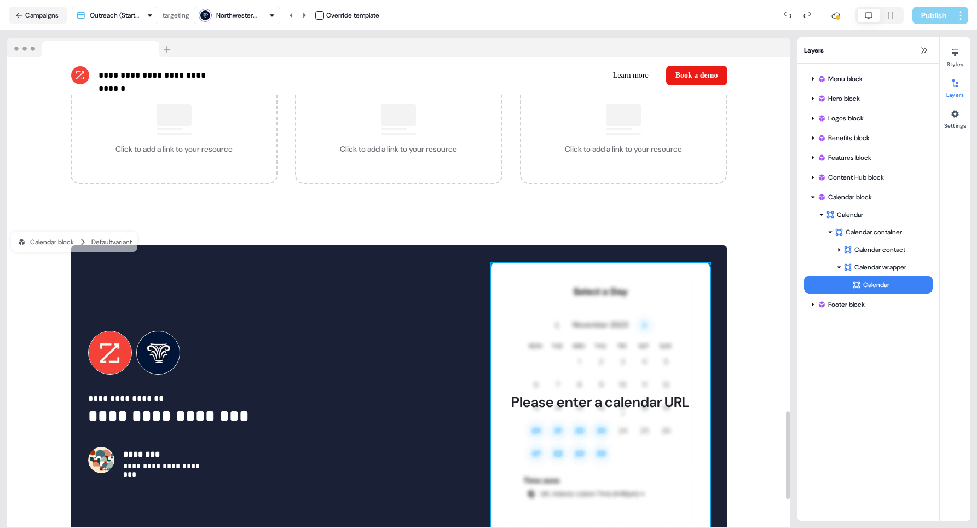
click at [544, 378] on div "Please enter a calendar URL" at bounding box center [600, 402] width 219 height 279
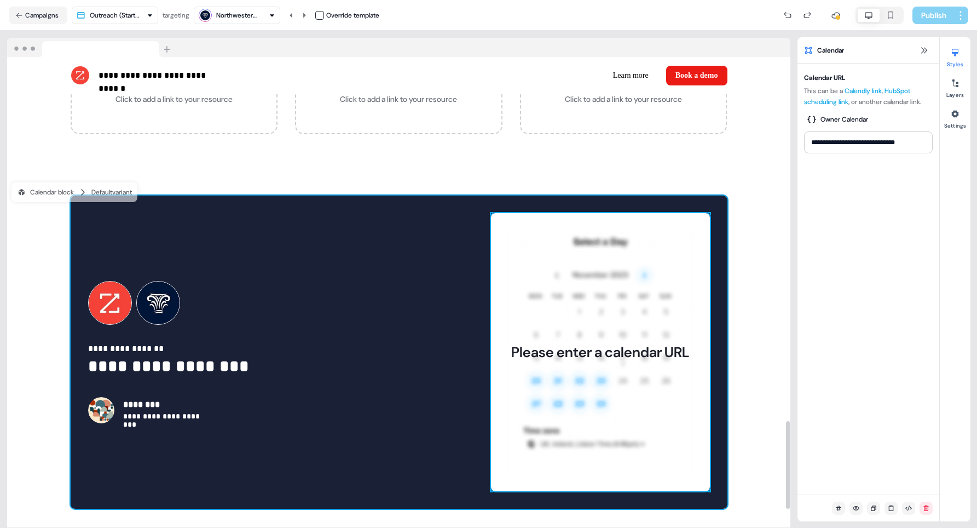
scroll to position [1945, 0]
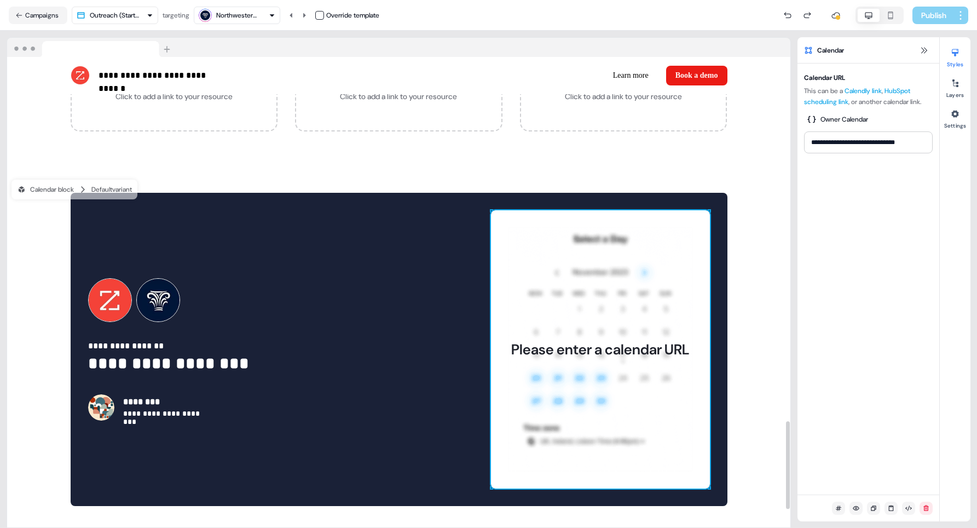
click at [253, 14] on div "Northwestern Mutual" at bounding box center [238, 15] width 44 height 11
click at [242, 77] on div "[PERSON_NAME] & Co." at bounding box center [245, 82] width 44 height 11
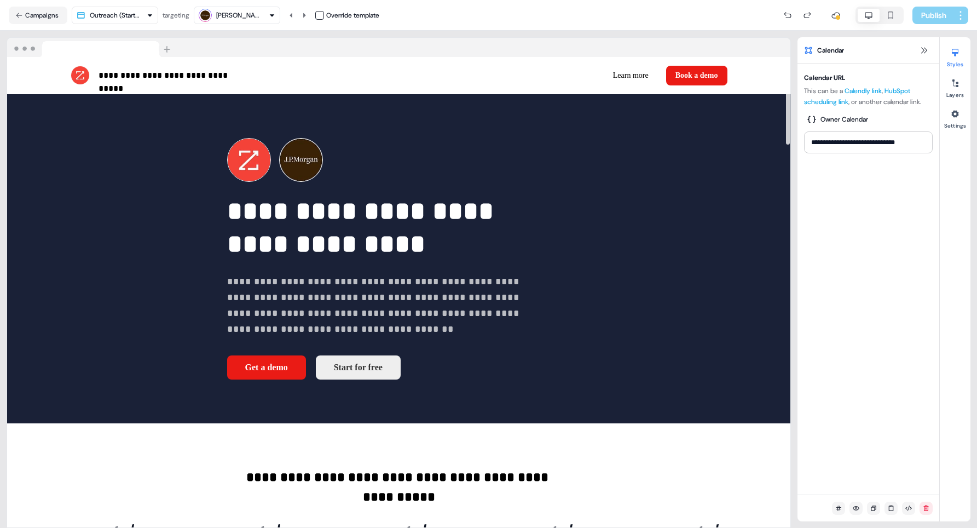
click at [260, 16] on div "[PERSON_NAME] & Co." at bounding box center [238, 15] width 44 height 11
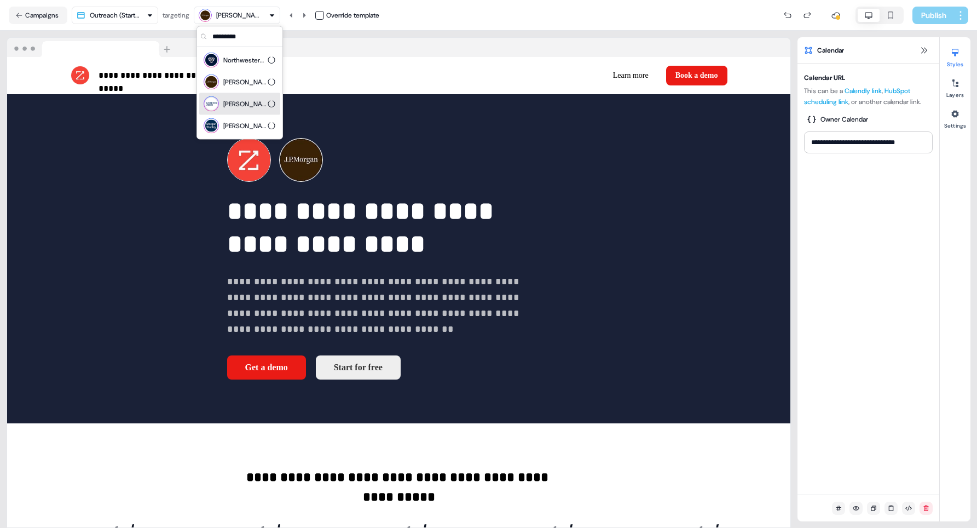
click at [255, 101] on div "[PERSON_NAME] [PERSON_NAME]" at bounding box center [245, 104] width 44 height 11
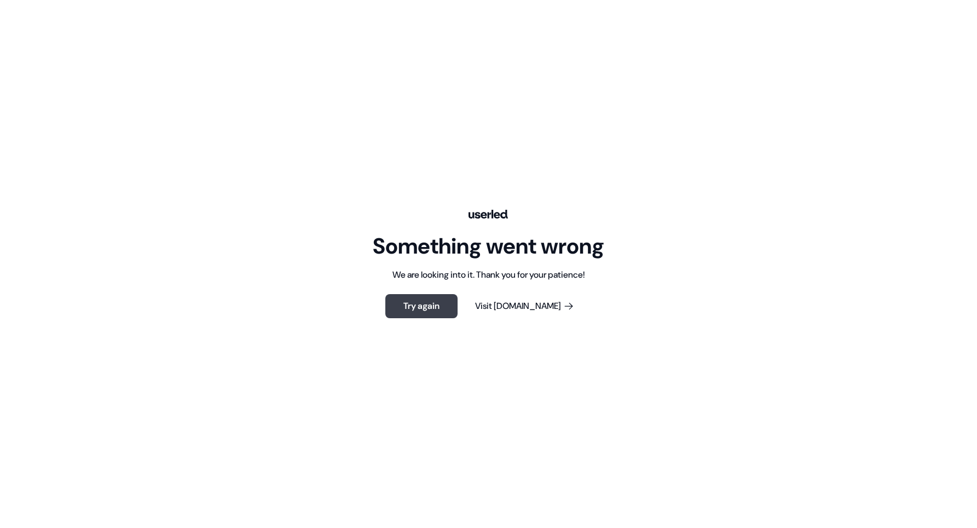
click at [452, 303] on button "Try again" at bounding box center [421, 306] width 72 height 24
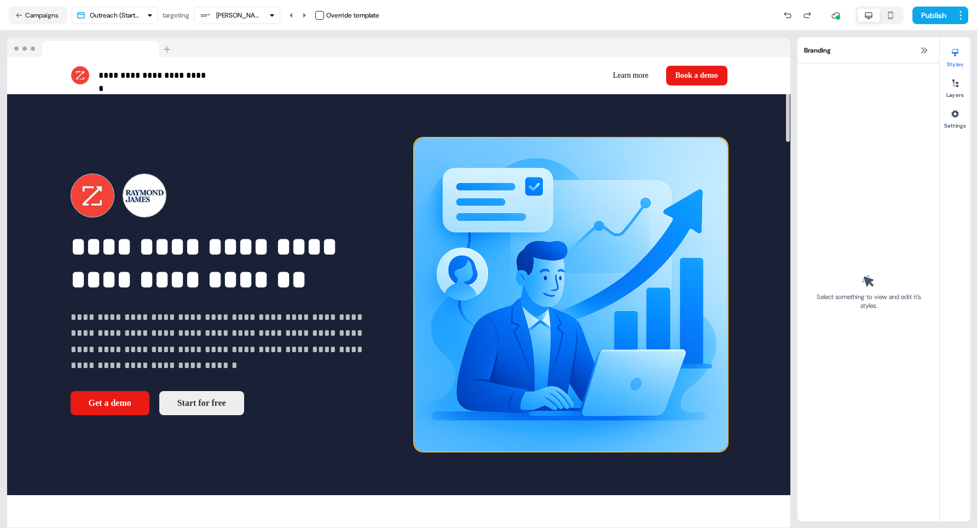
click at [419, 193] on img at bounding box center [570, 294] width 313 height 313
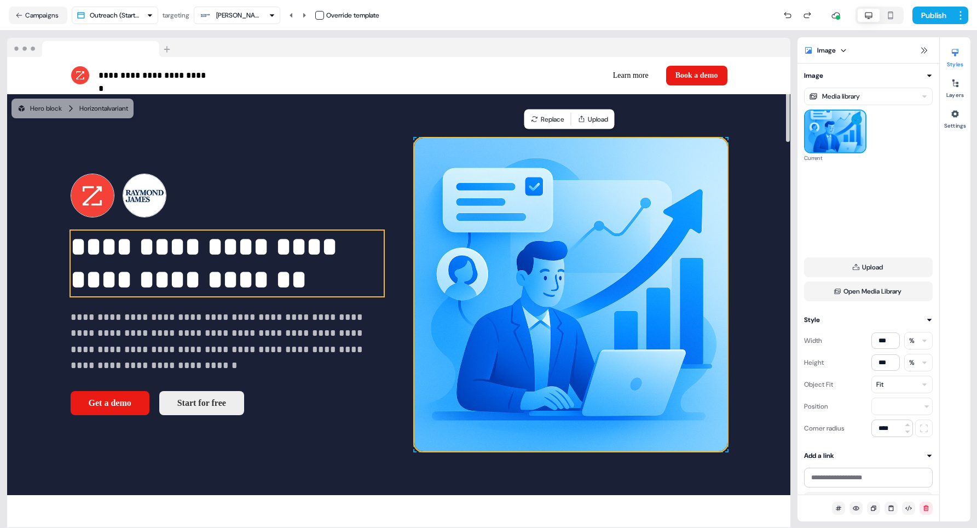
click at [320, 251] on p "**********" at bounding box center [227, 263] width 313 height 66
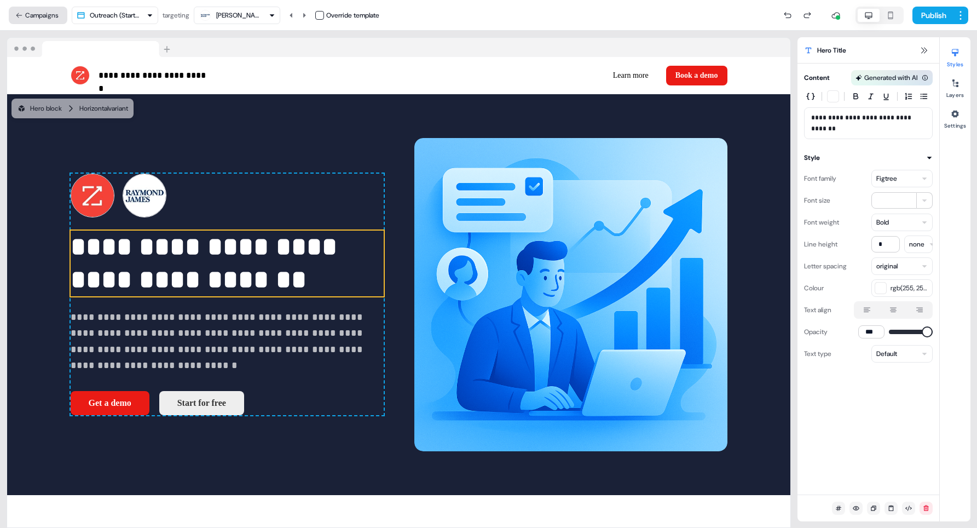
click at [42, 12] on button "Campaigns" at bounding box center [38, 16] width 59 height 18
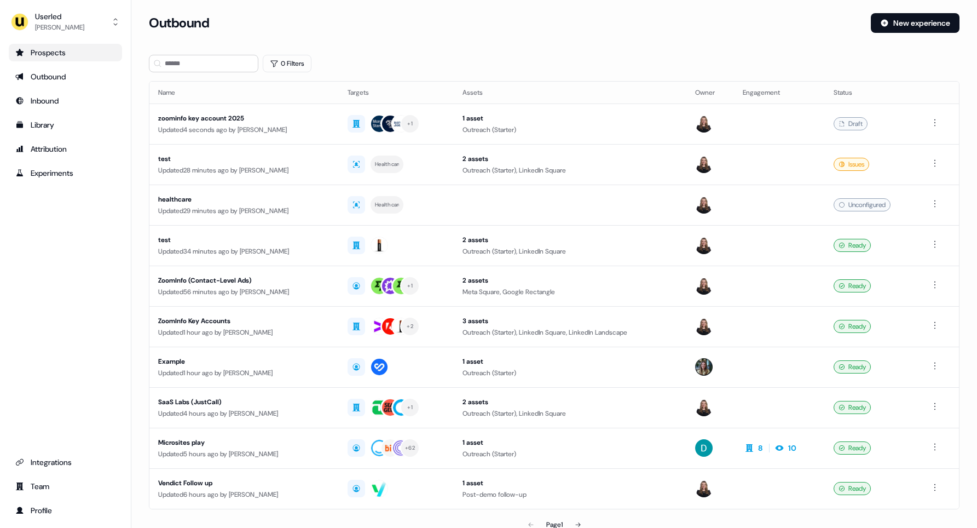
click at [67, 48] on div "Prospects" at bounding box center [65, 52] width 100 height 11
